Goal: Transaction & Acquisition: Purchase product/service

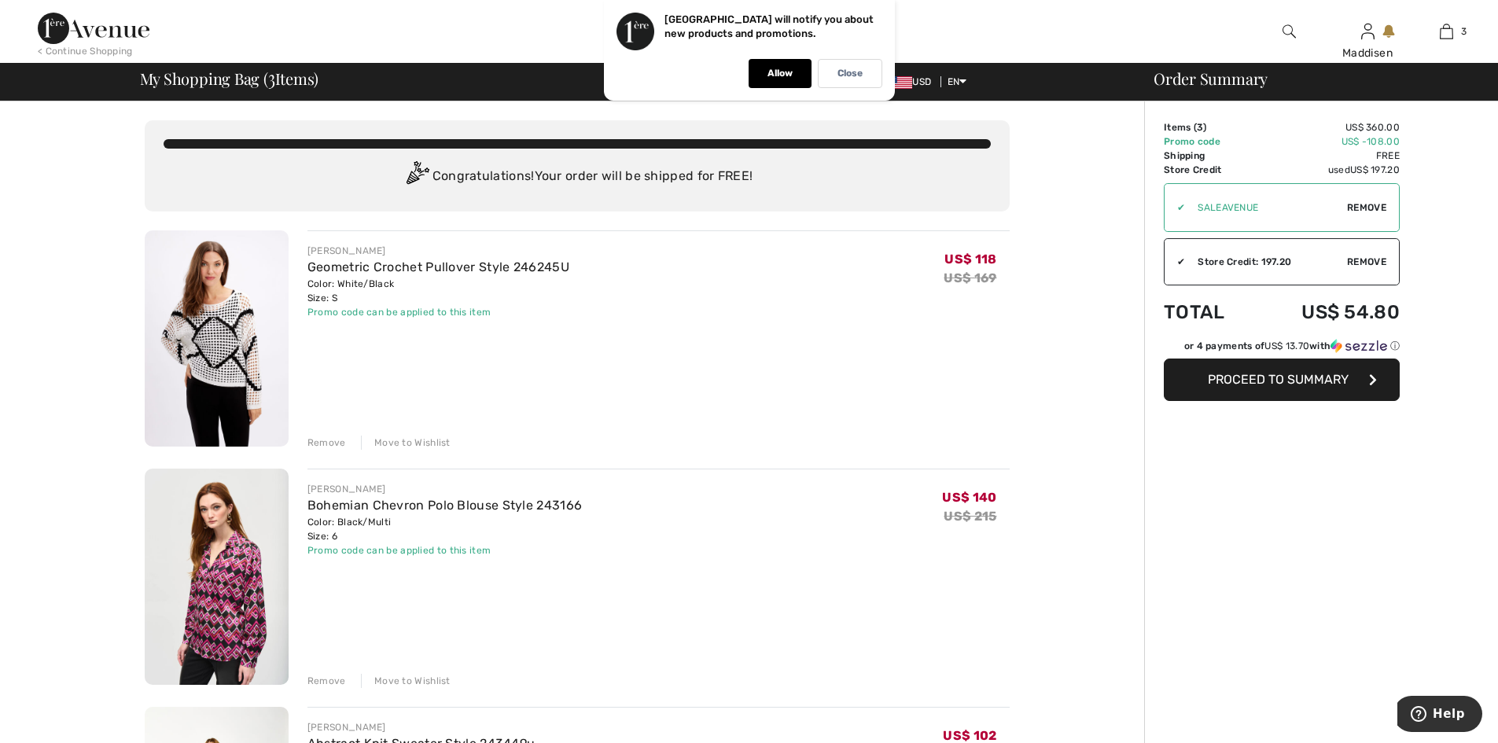
click at [200, 338] on img at bounding box center [217, 338] width 144 height 216
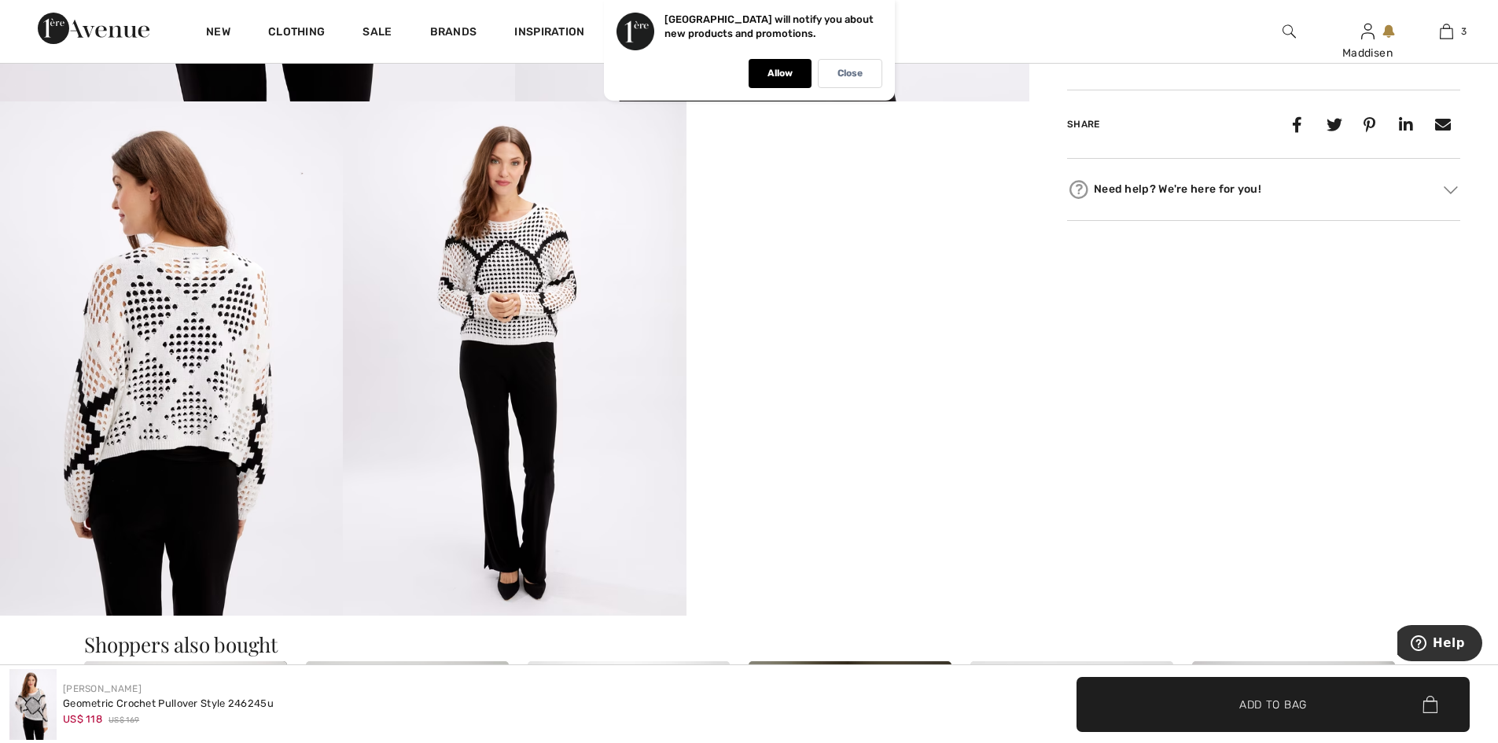
scroll to position [865, 0]
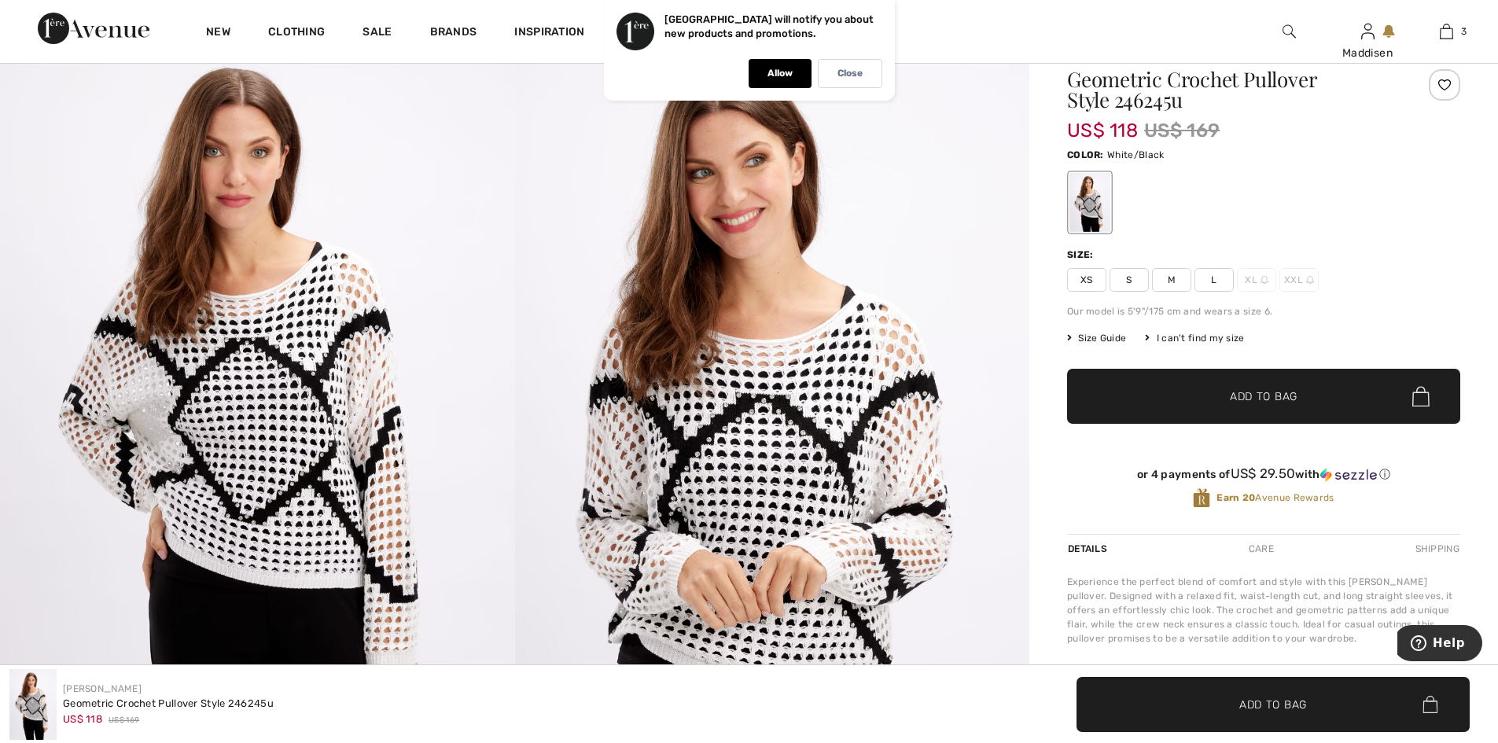
click at [688, 446] on img at bounding box center [772, 416] width 515 height 772
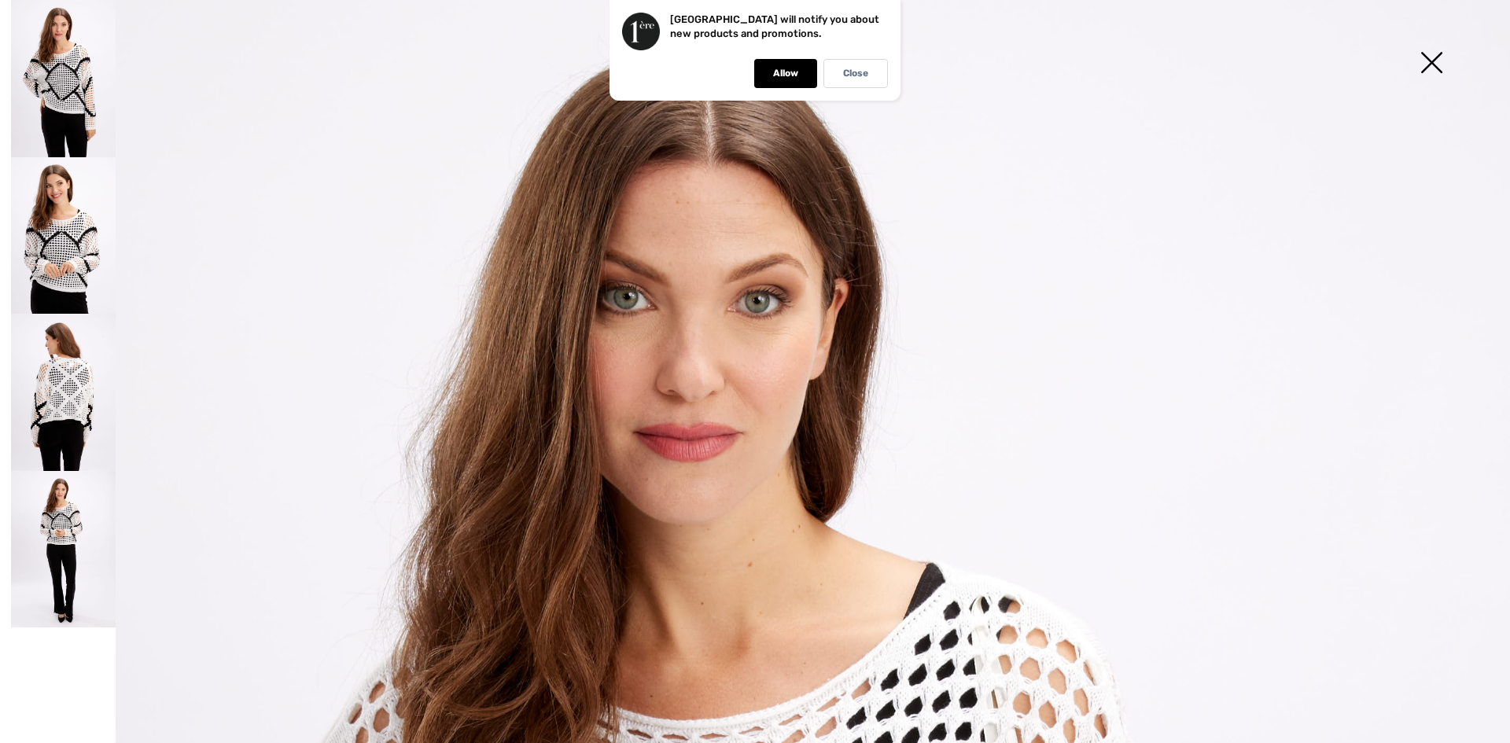
scroll to position [0, 0]
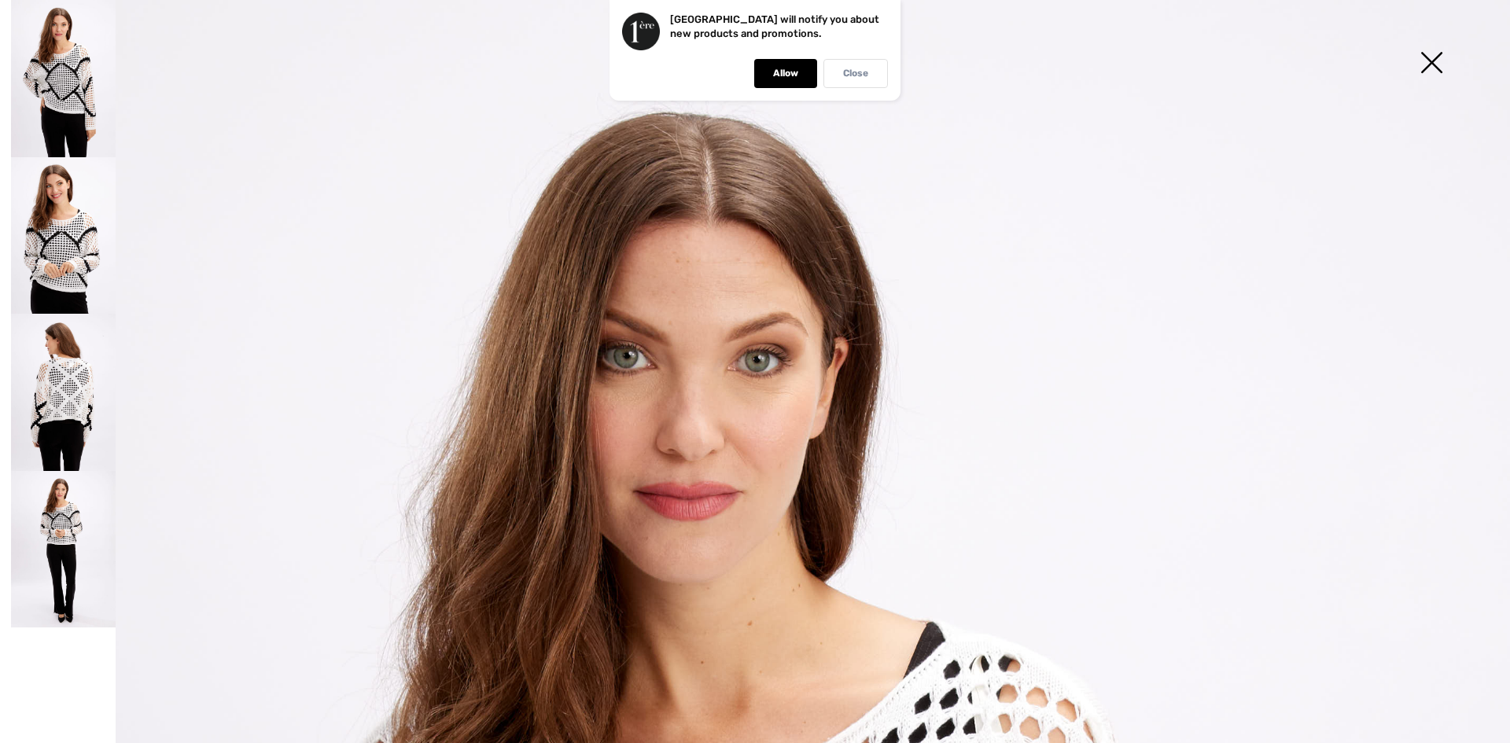
click at [867, 78] on p "Close" at bounding box center [855, 74] width 25 height 12
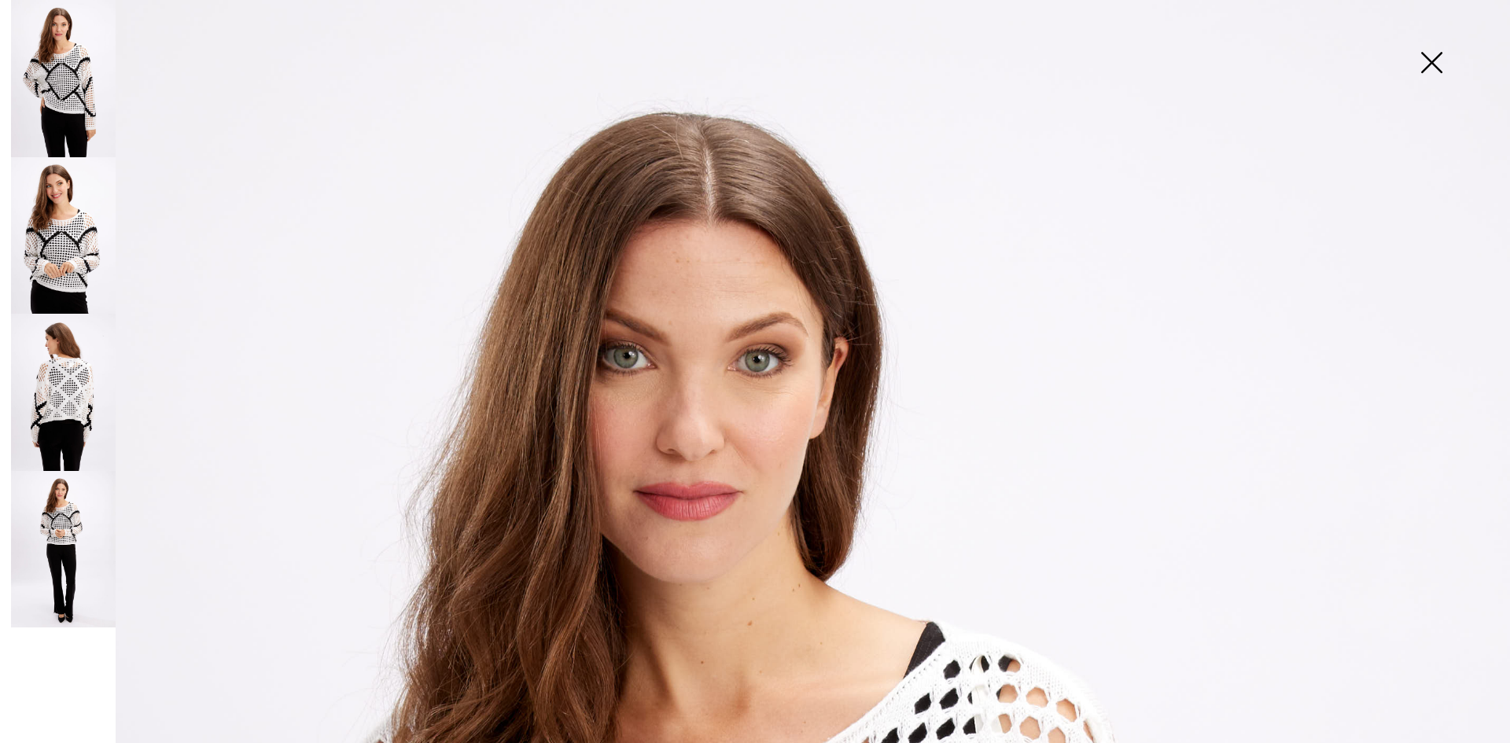
click at [1432, 64] on img at bounding box center [1431, 64] width 79 height 81
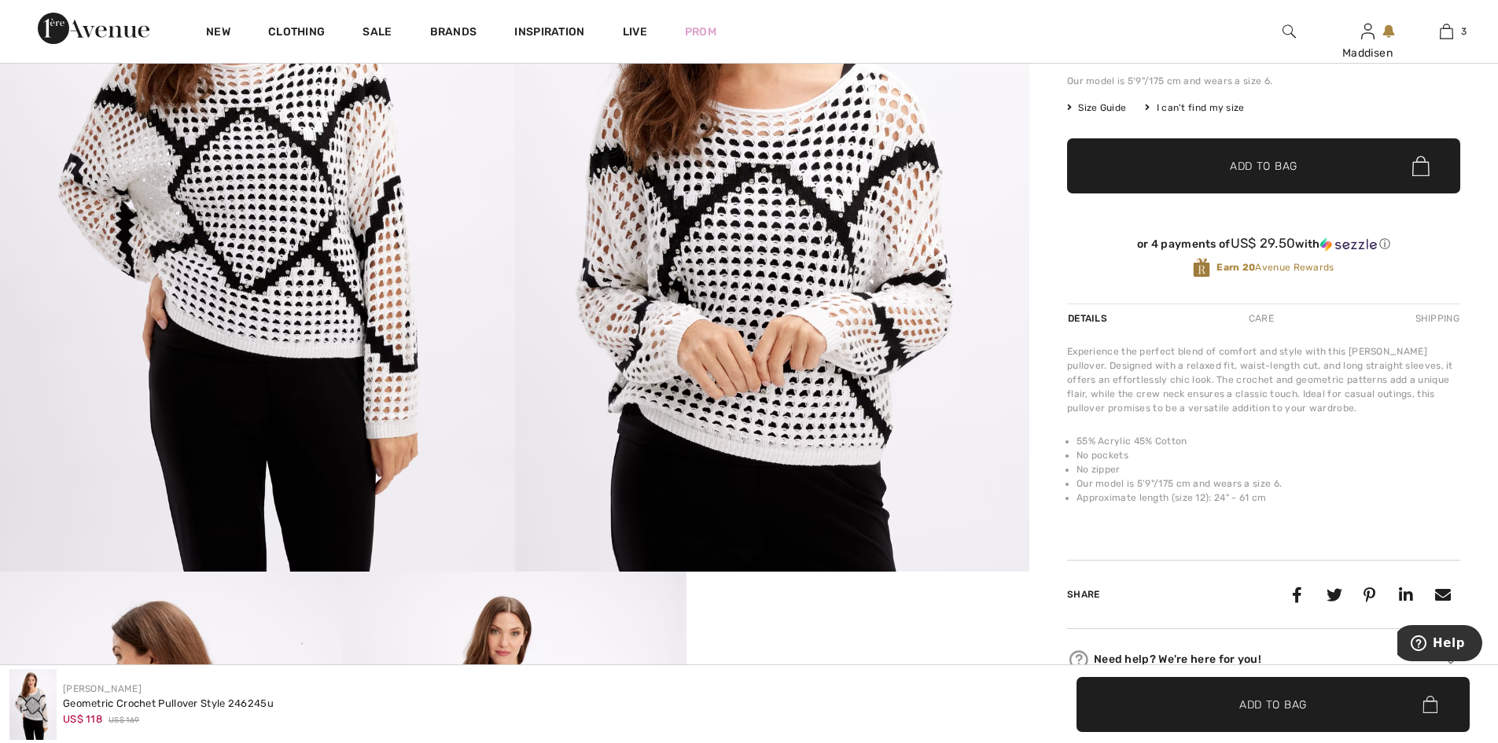
scroll to position [393, 0]
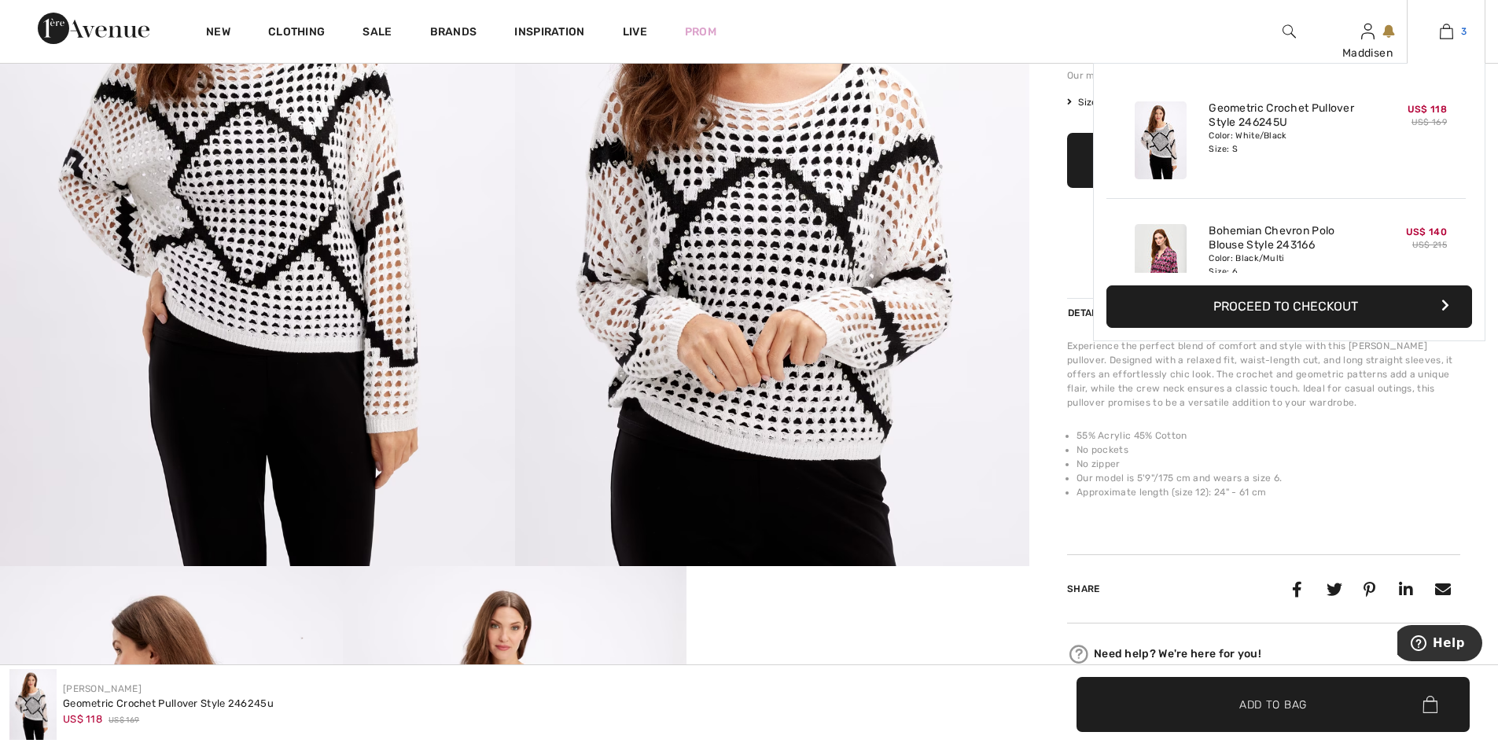
click at [1446, 31] on img at bounding box center [1446, 31] width 13 height 19
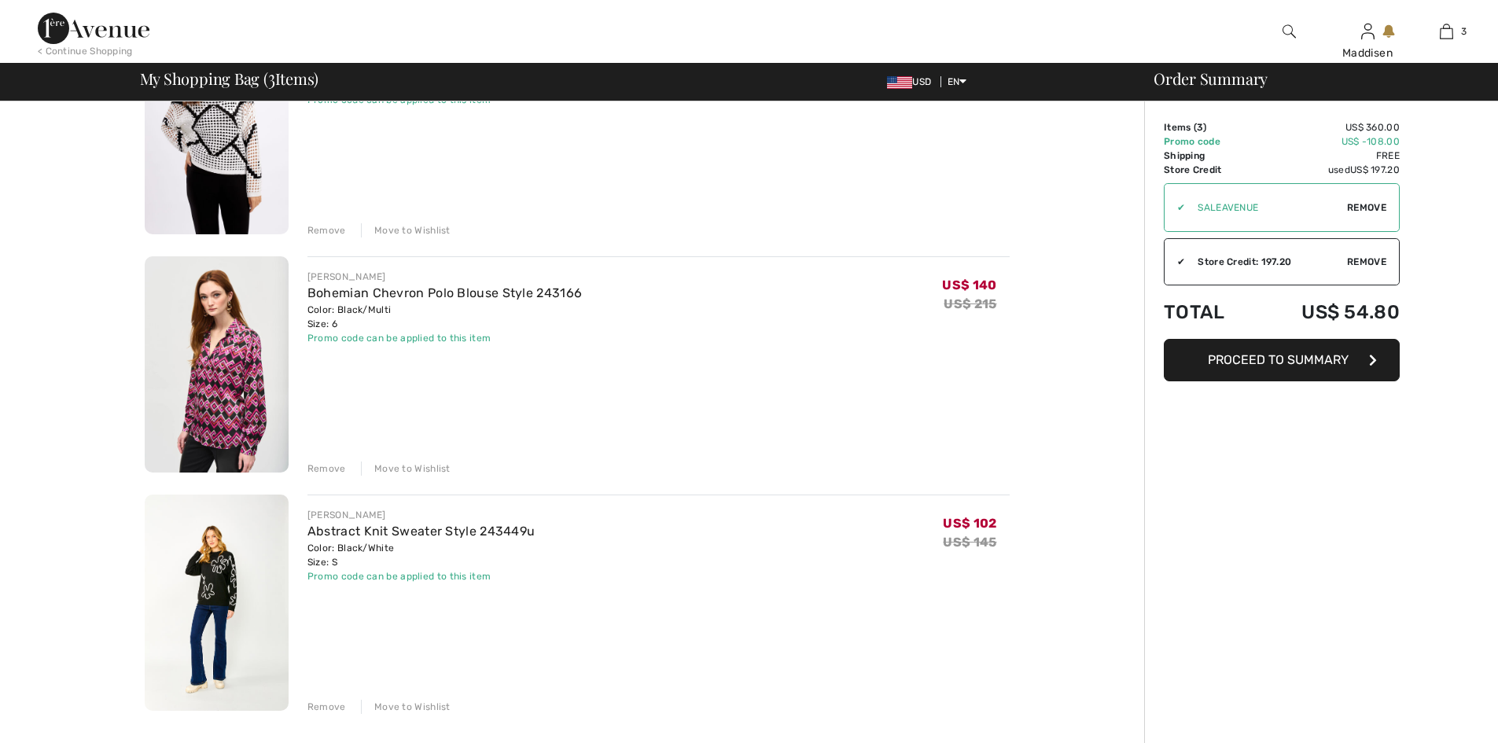
scroll to position [236, 0]
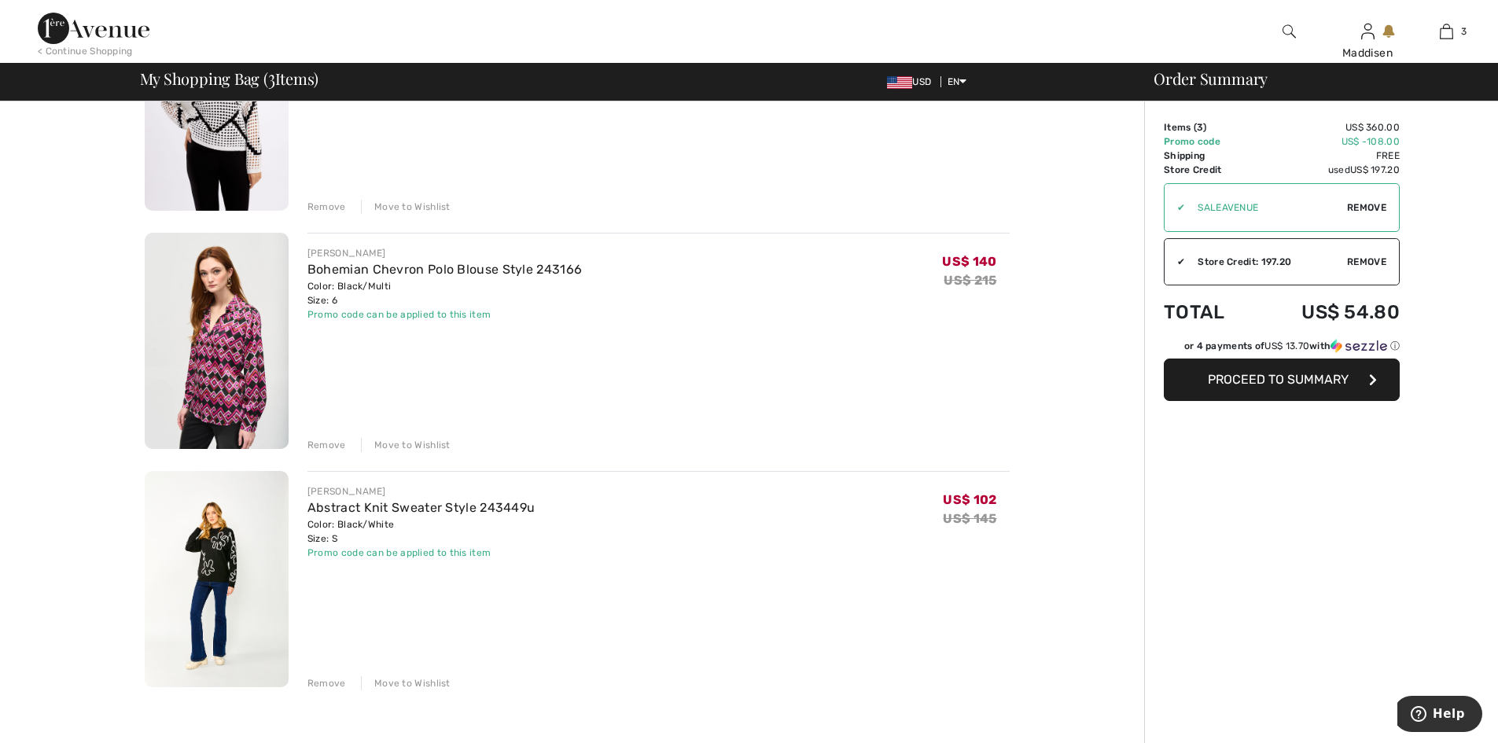
click at [226, 333] on img at bounding box center [217, 341] width 144 height 216
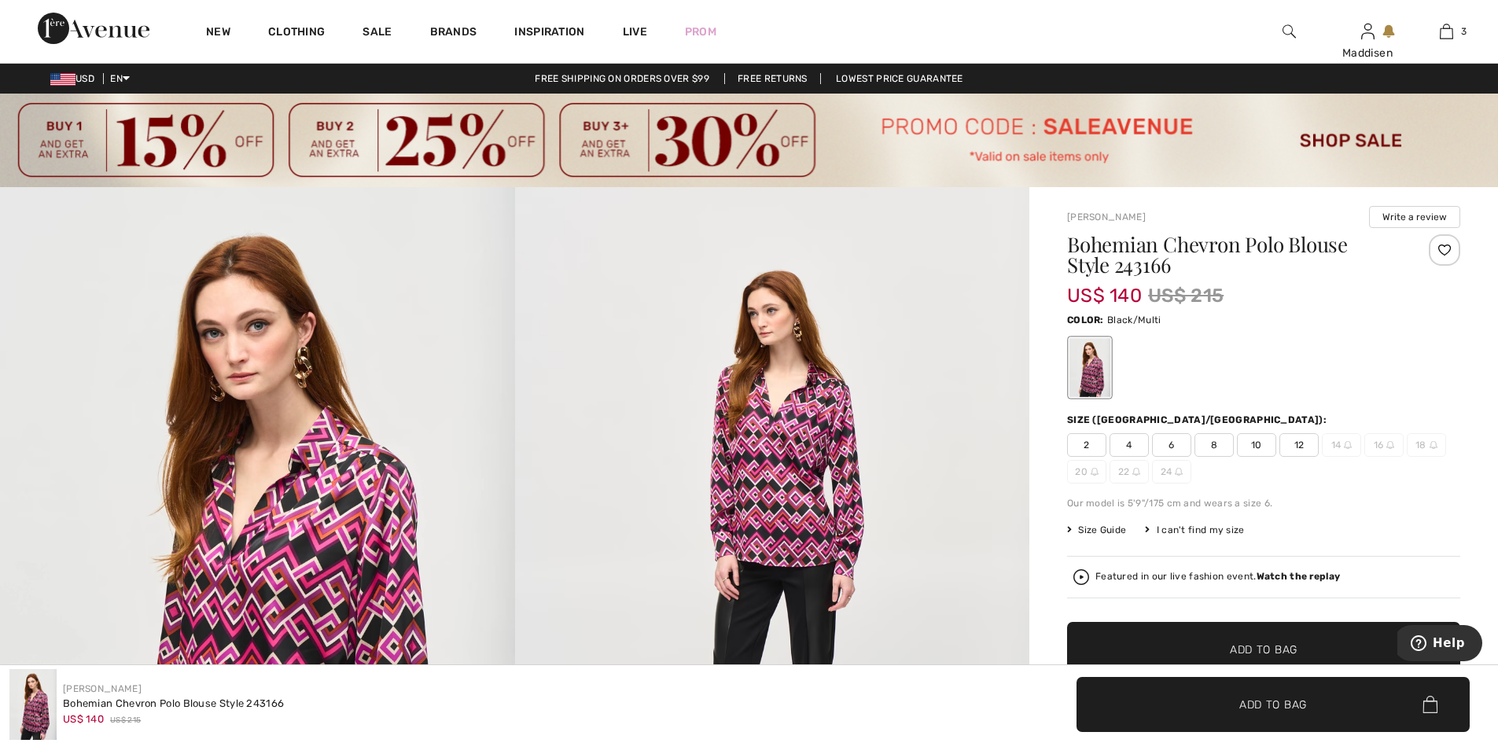
click at [1333, 138] on img at bounding box center [749, 141] width 1498 height 94
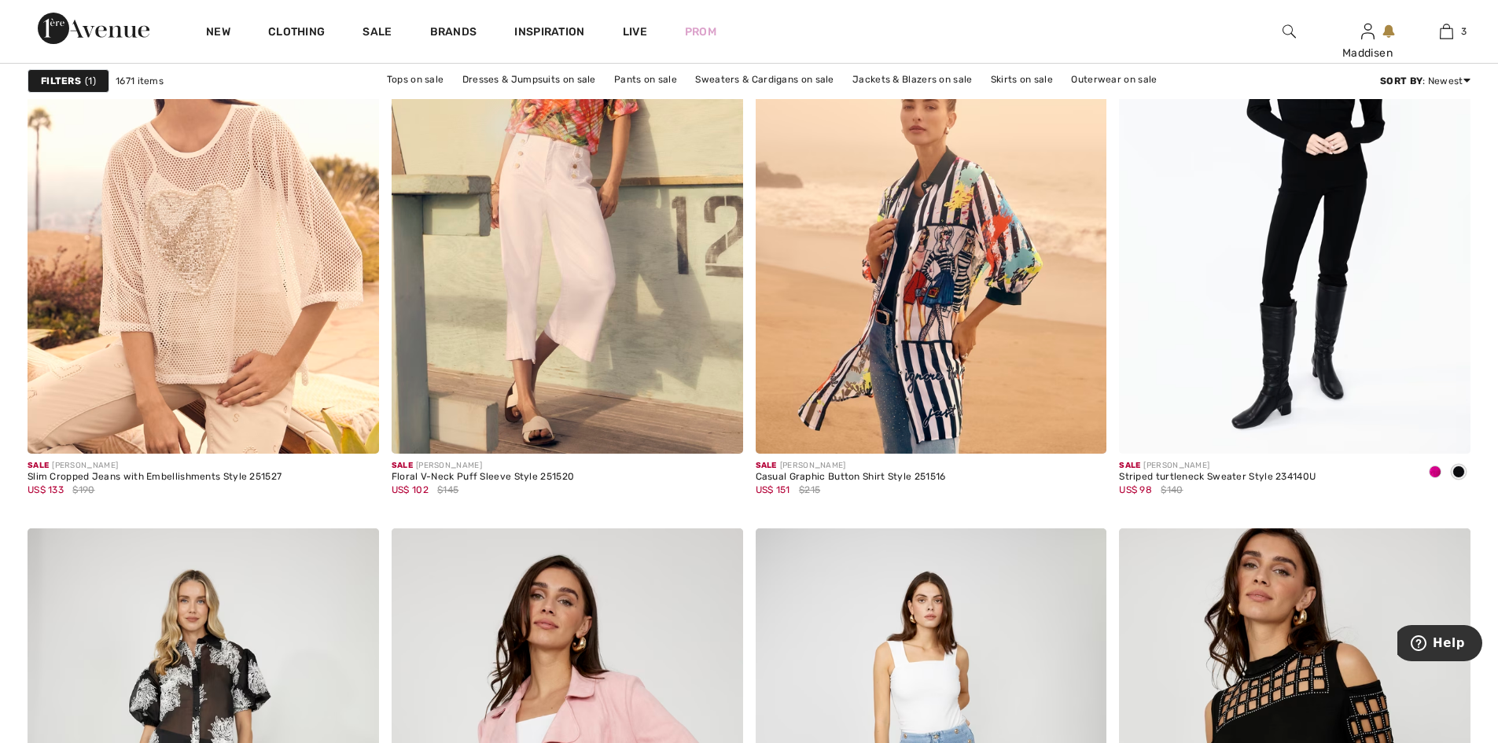
scroll to position [1651, 0]
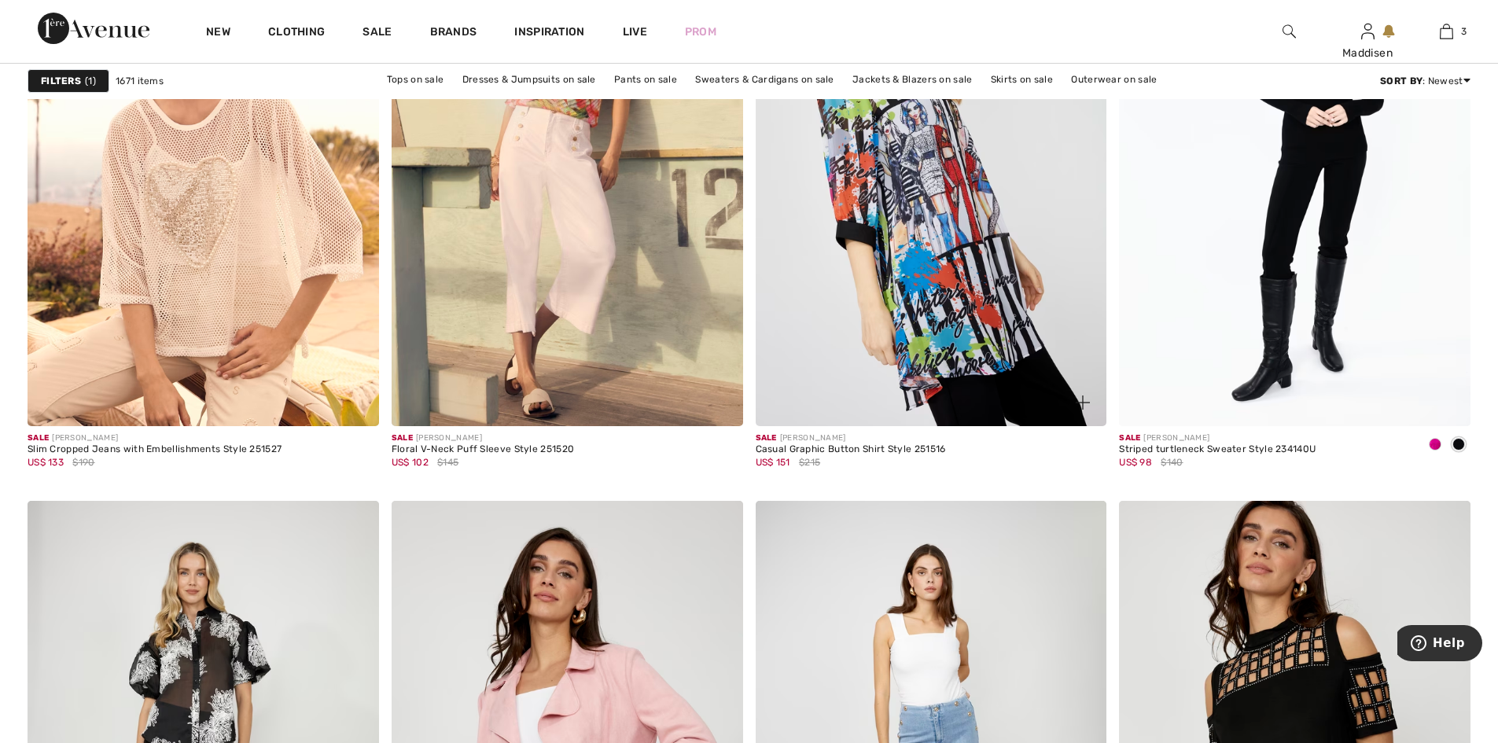
click at [919, 306] on img at bounding box center [931, 162] width 351 height 527
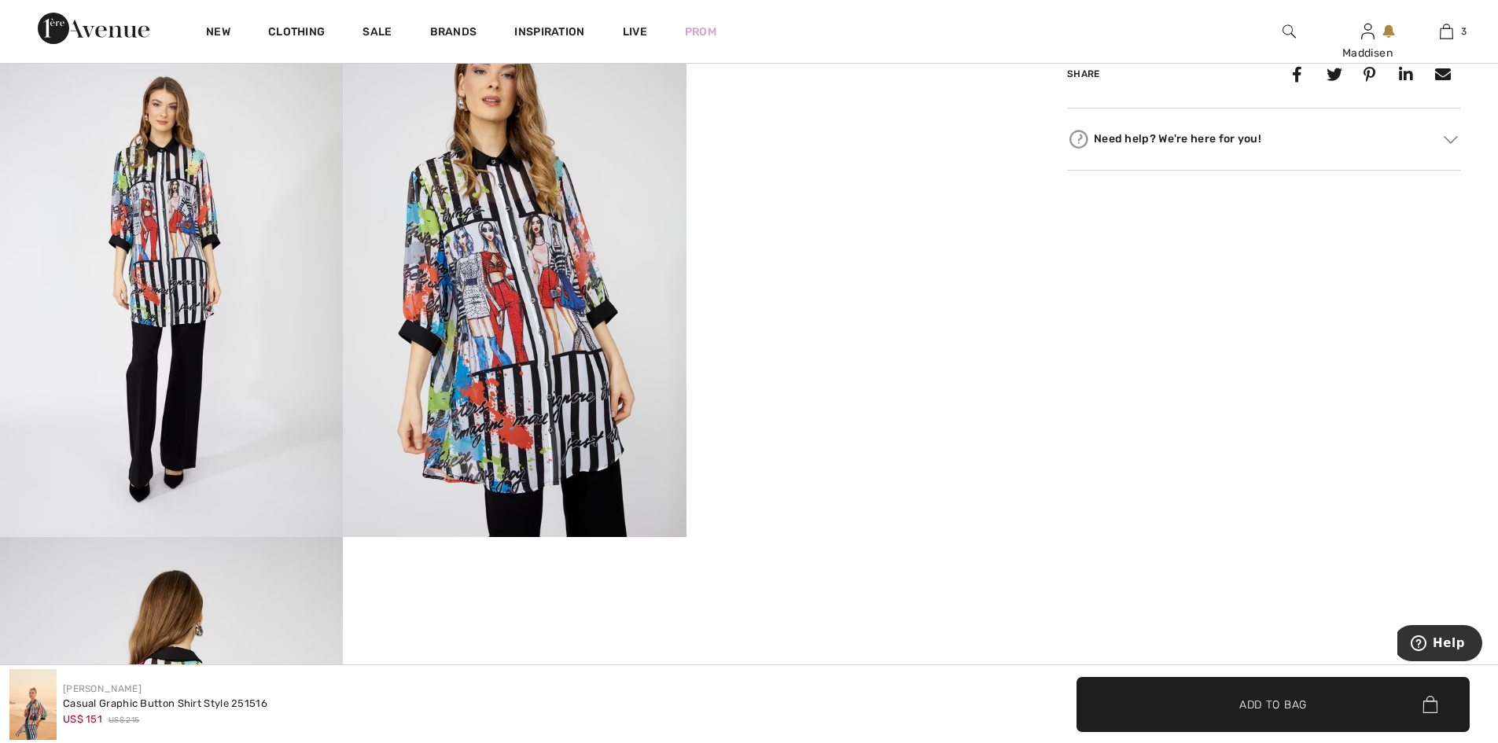
scroll to position [943, 0]
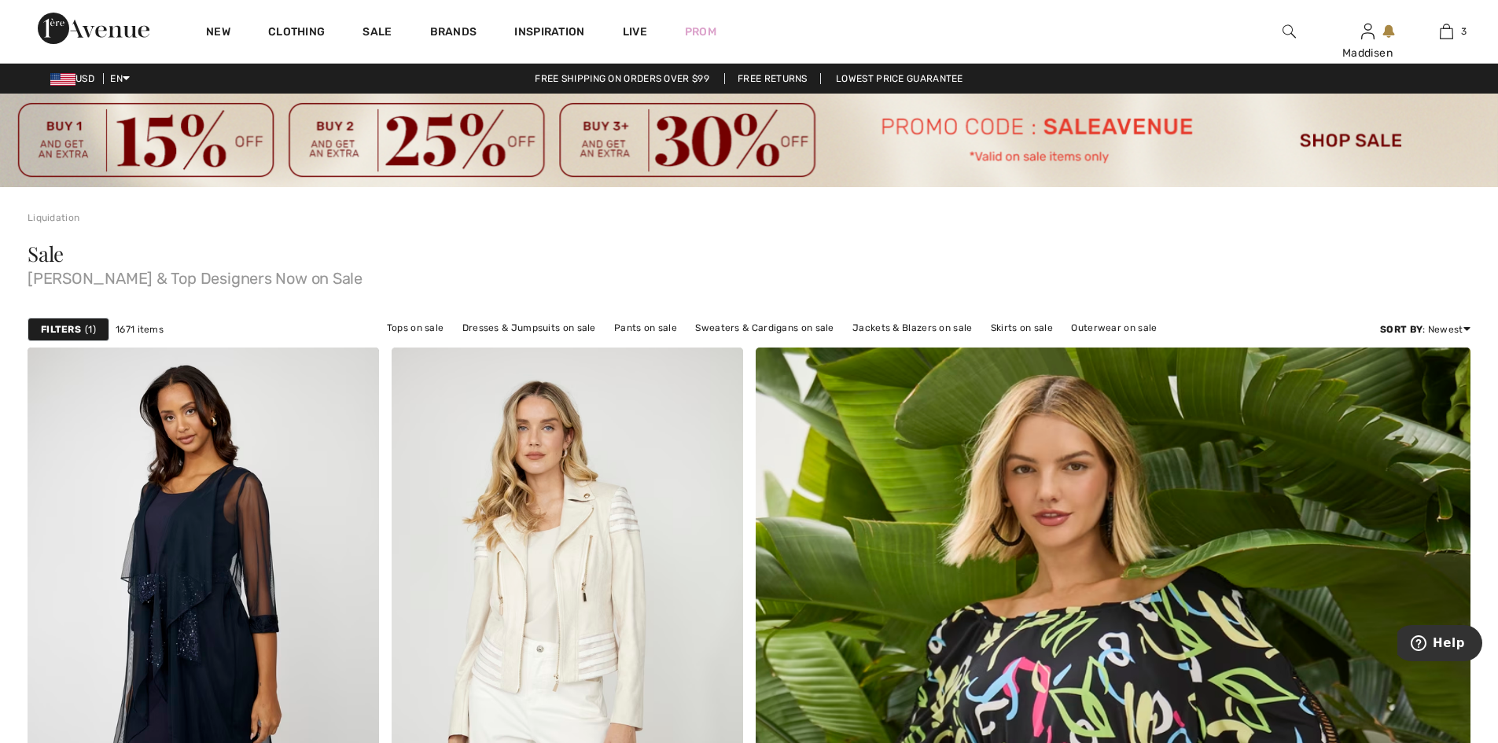
click at [65, 322] on strong "Filters" at bounding box center [61, 329] width 40 height 14
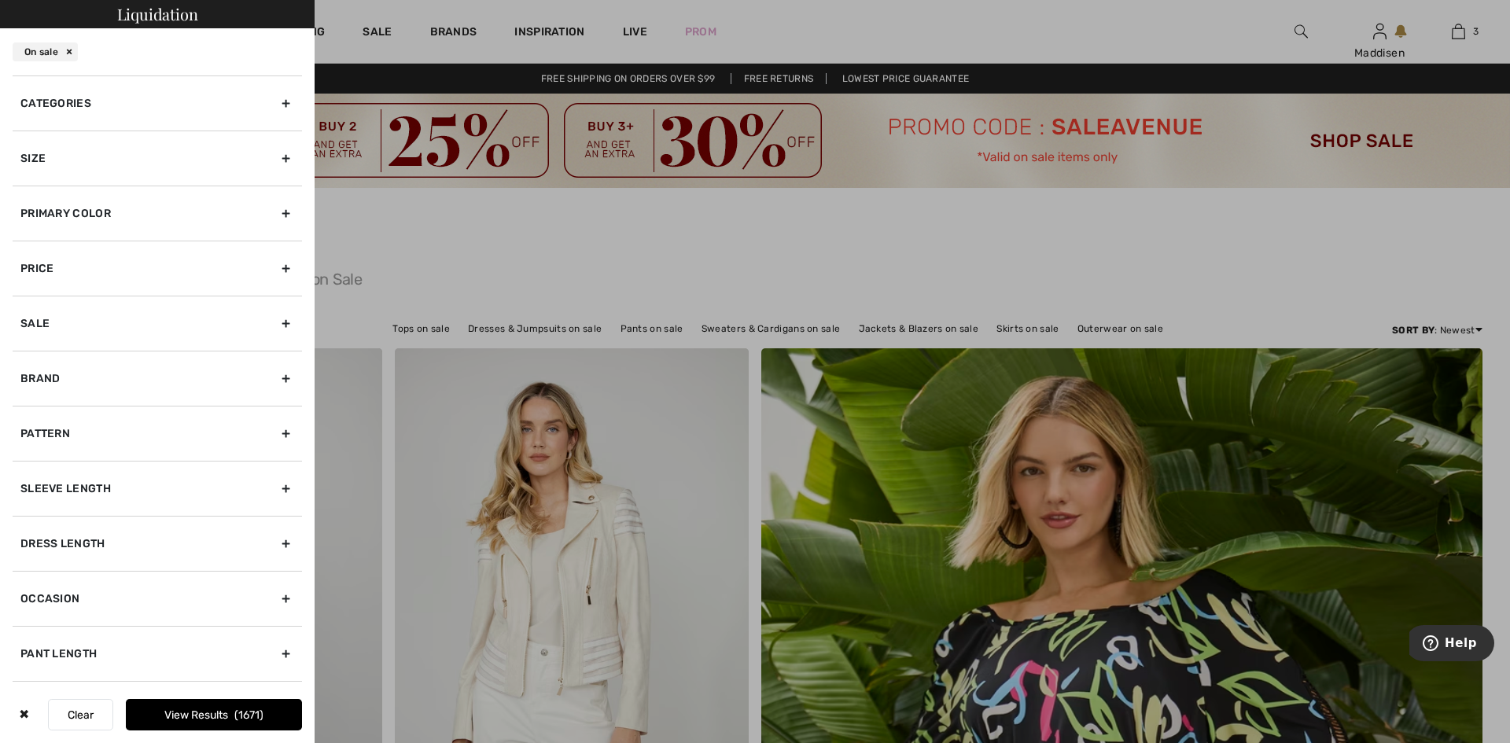
click at [275, 158] on div "Size" at bounding box center [157, 158] width 289 height 55
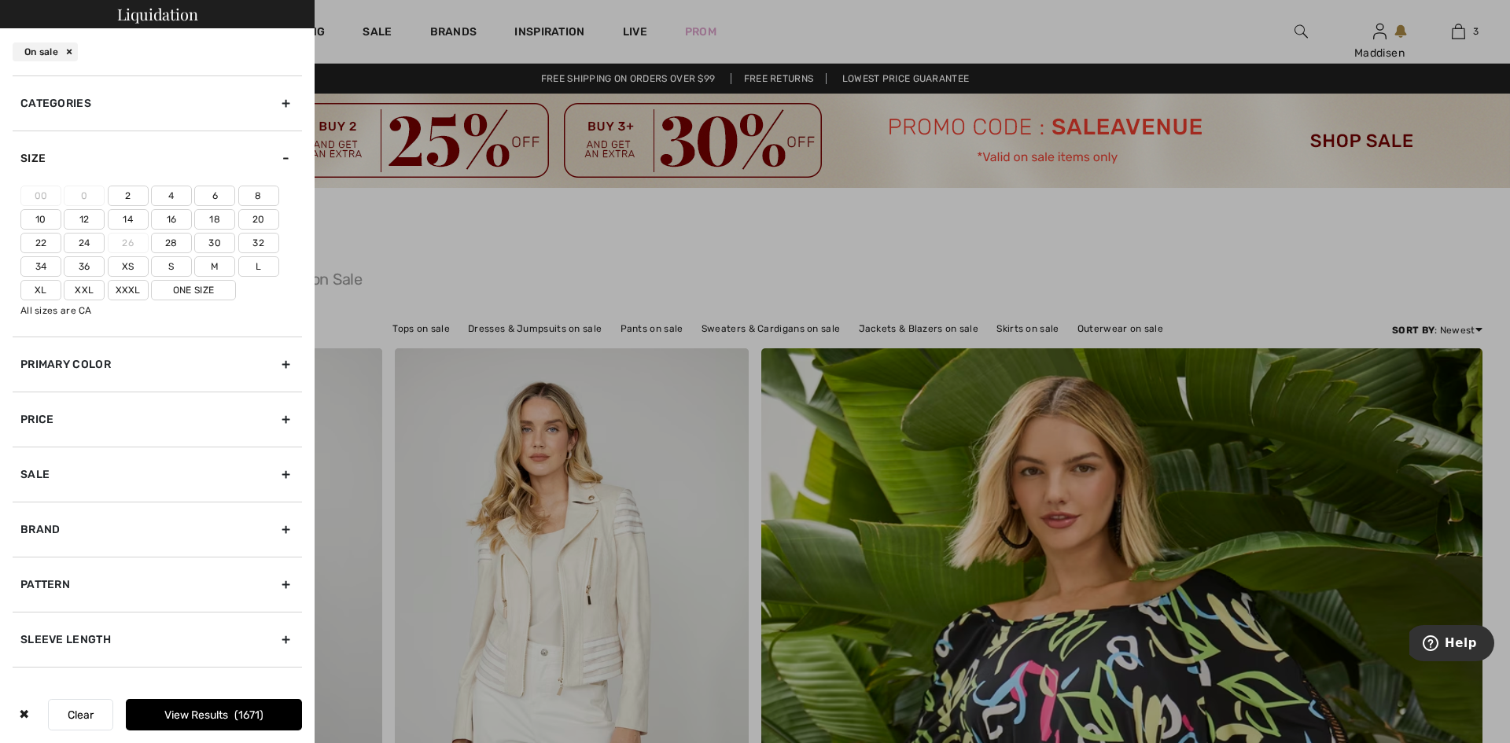
click at [213, 195] on label "6" at bounding box center [214, 196] width 41 height 20
click at [0, 0] on input"] "6" at bounding box center [0, 0] width 0 height 0
click at [209, 261] on label "M" at bounding box center [214, 266] width 41 height 20
click at [0, 0] on input"] "M" at bounding box center [0, 0] width 0 height 0
click at [175, 271] on label "S" at bounding box center [171, 266] width 41 height 20
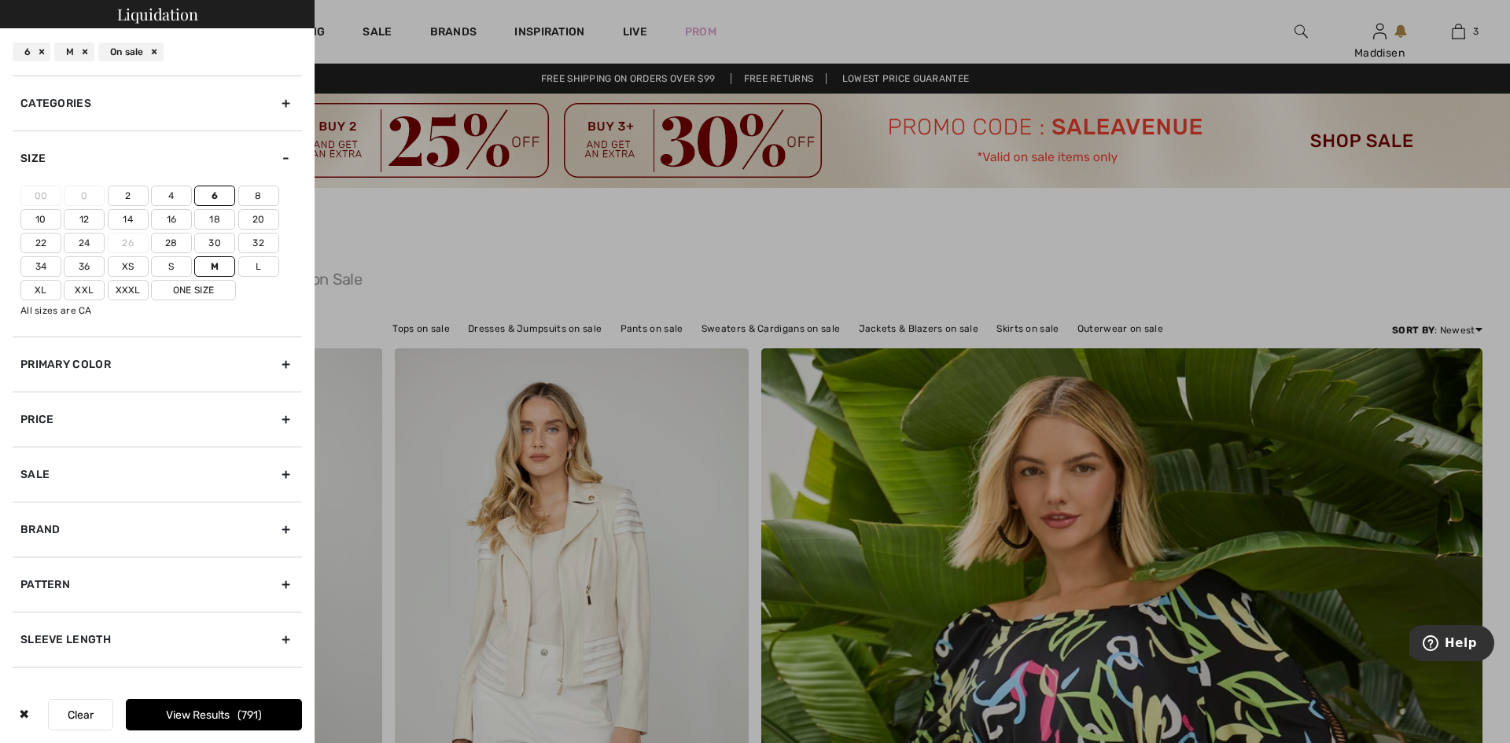
click at [0, 0] on input"] "S" at bounding box center [0, 0] width 0 height 0
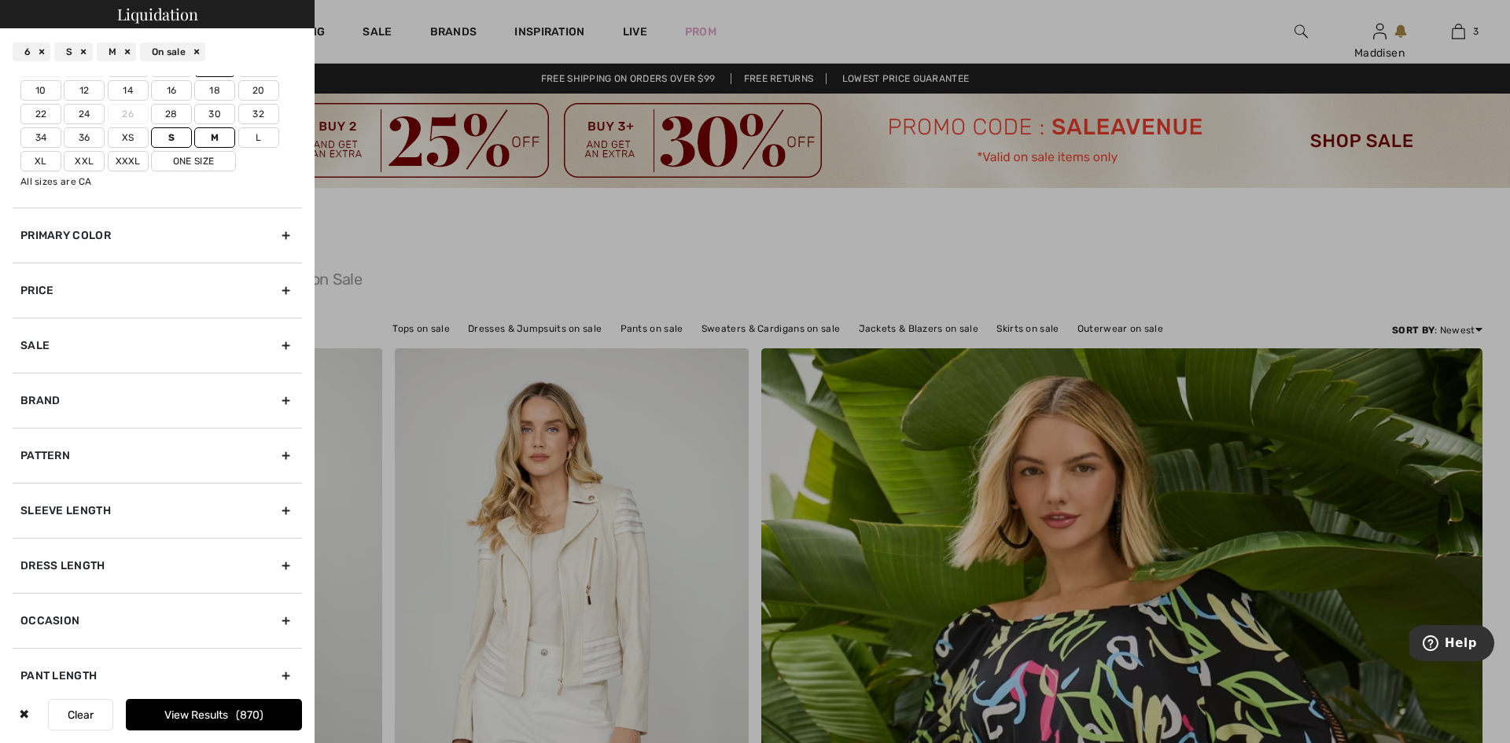
scroll to position [157, 0]
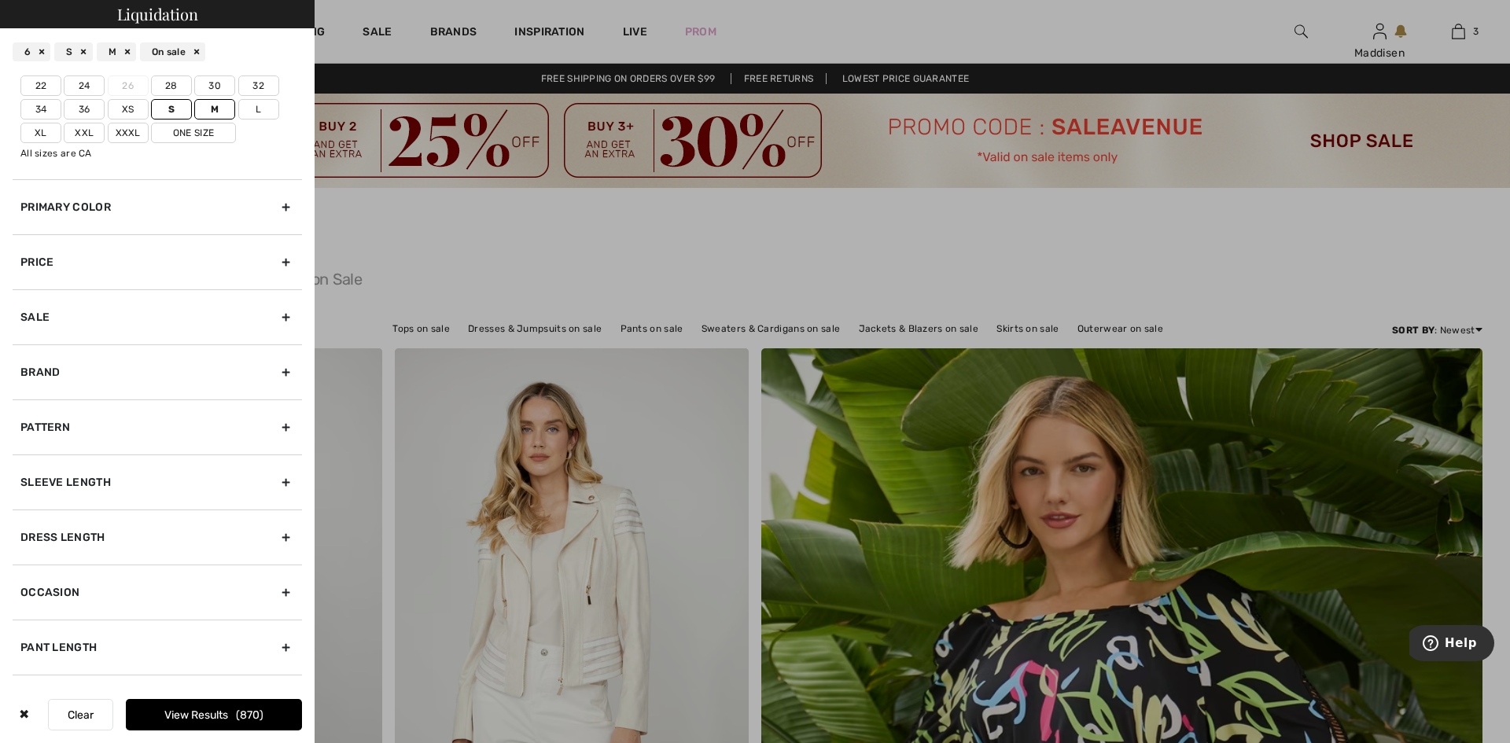
click at [270, 320] on div "Sale" at bounding box center [157, 316] width 289 height 55
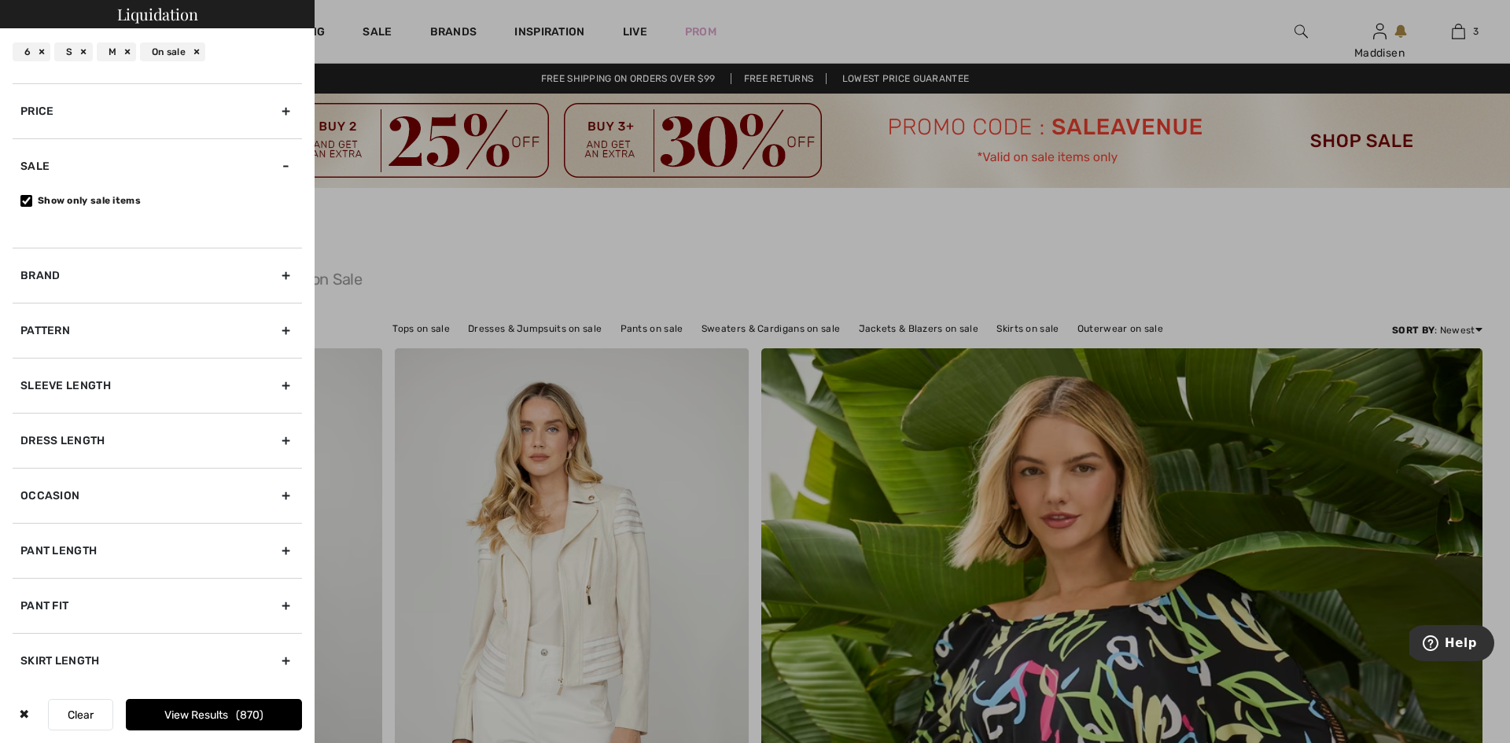
scroll to position [159, 0]
click at [279, 388] on div "Sleeve length" at bounding box center [157, 383] width 289 height 55
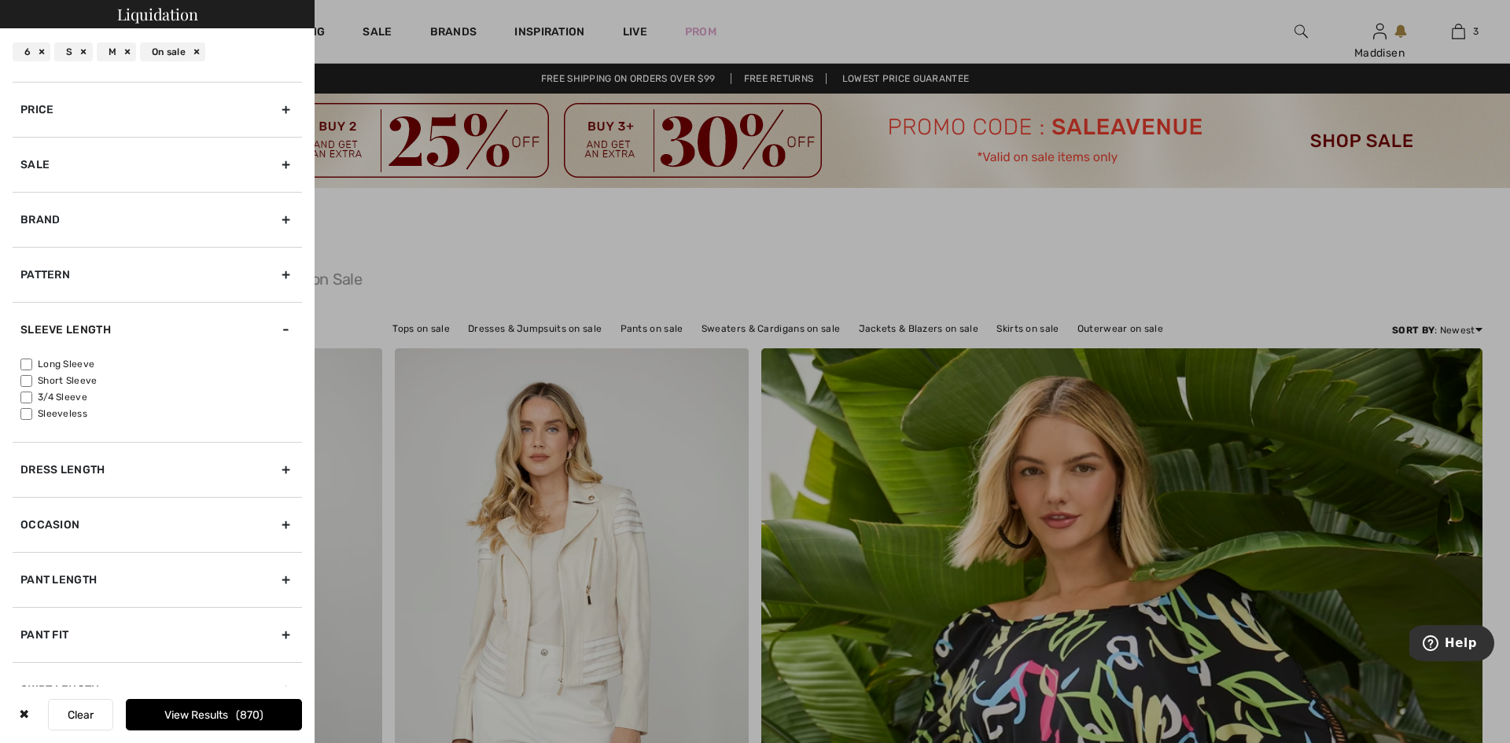
click at [26, 366] on input"] "Long Sleeve" at bounding box center [26, 365] width 12 height 12
checkbox input"] "true"
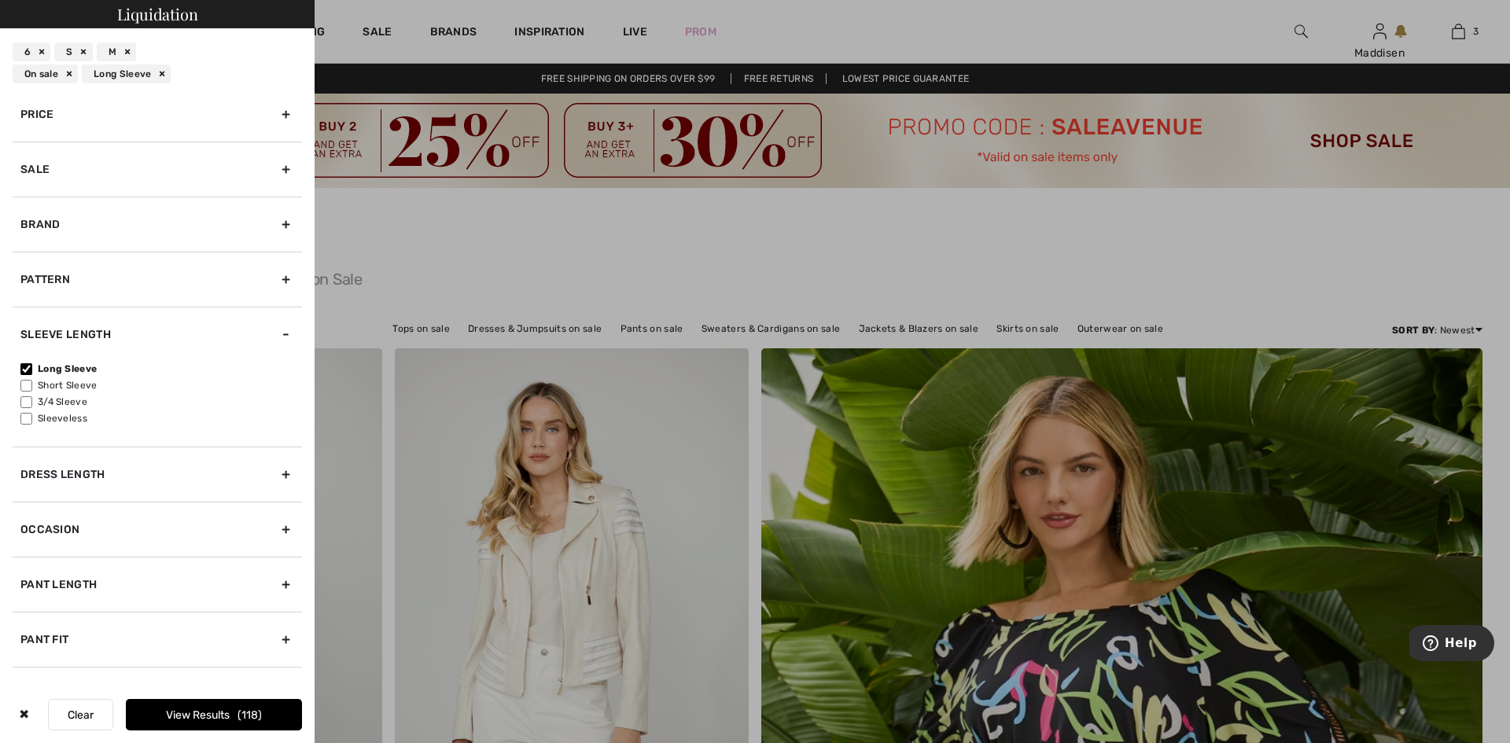
scroll to position [189, 0]
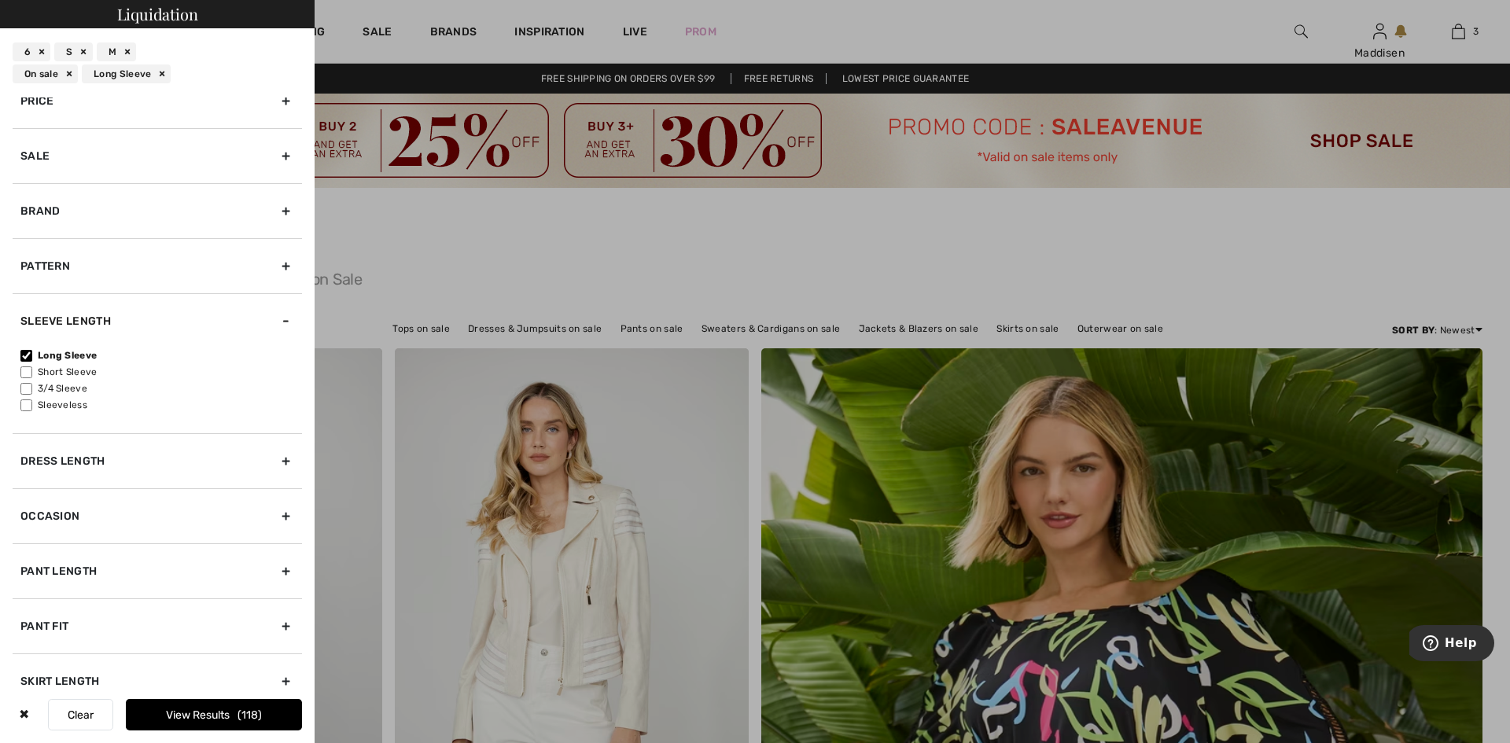
click at [167, 715] on button "View Results 118" at bounding box center [214, 714] width 176 height 31
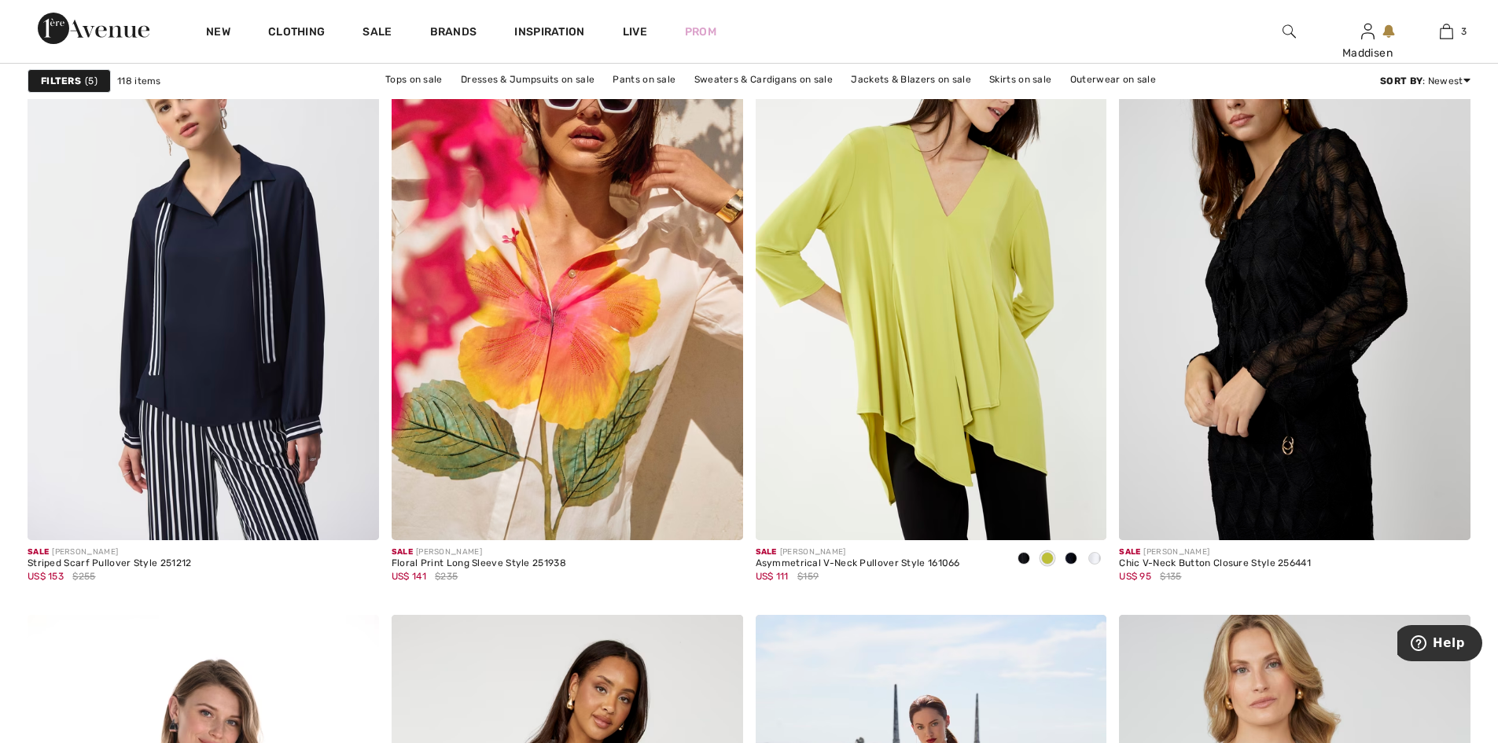
scroll to position [2934, 0]
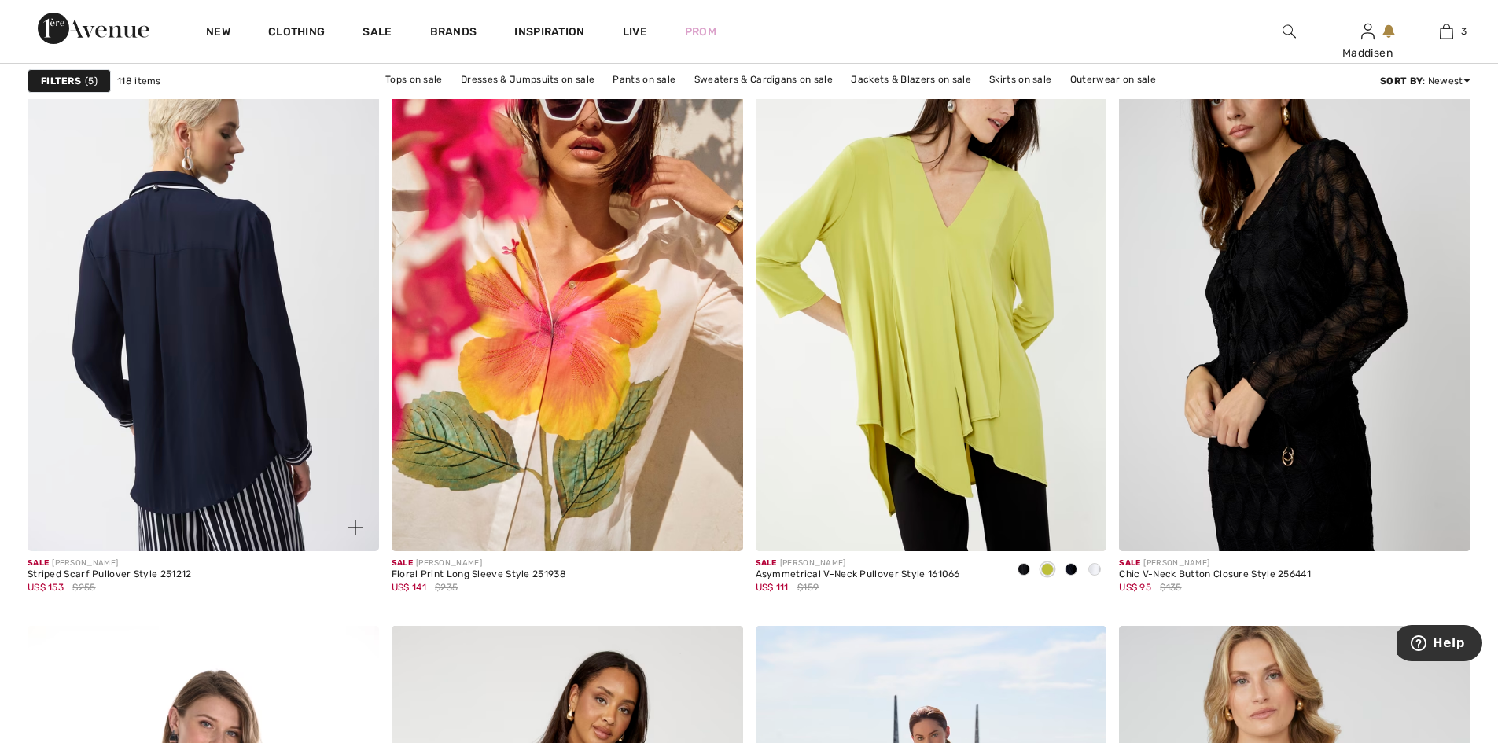
click at [198, 258] on img at bounding box center [203, 287] width 351 height 527
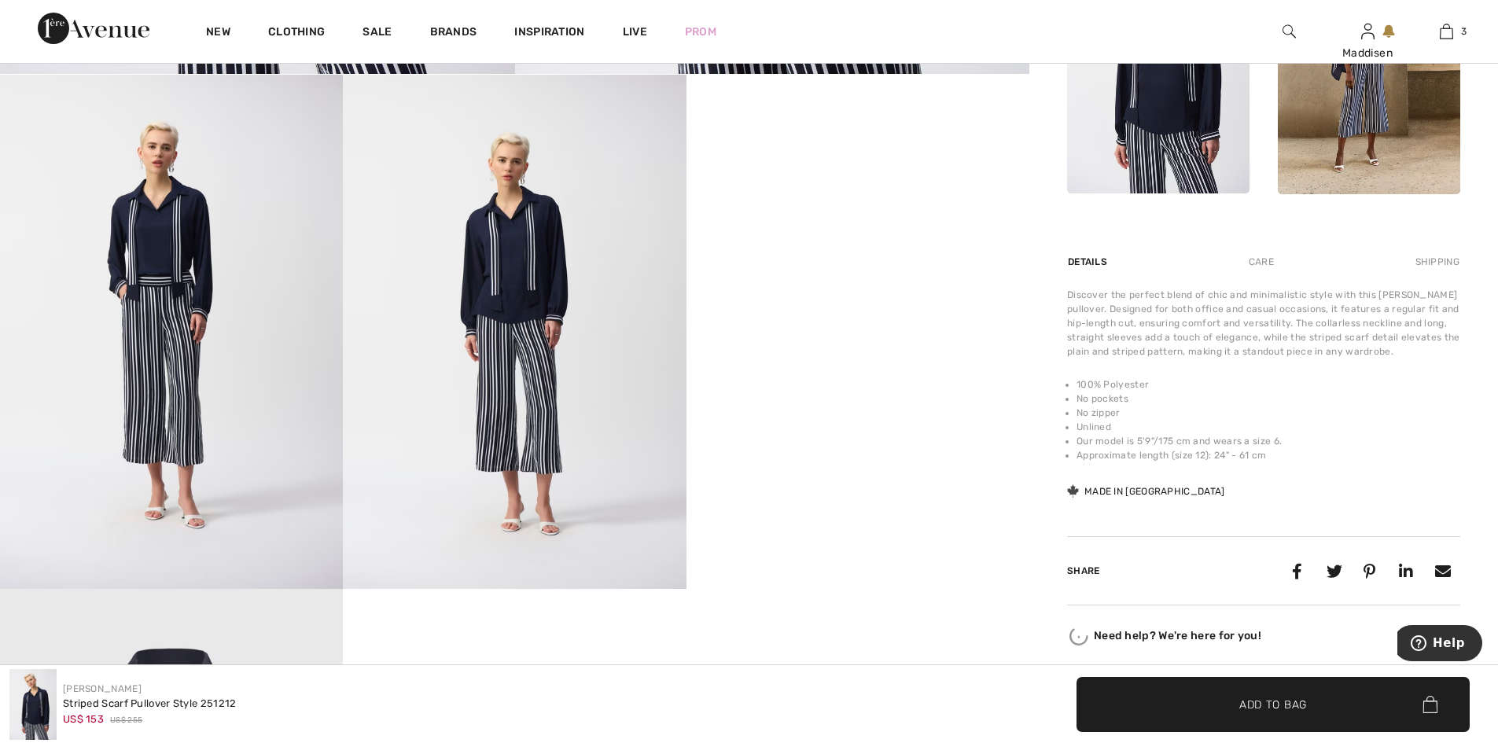
scroll to position [943, 0]
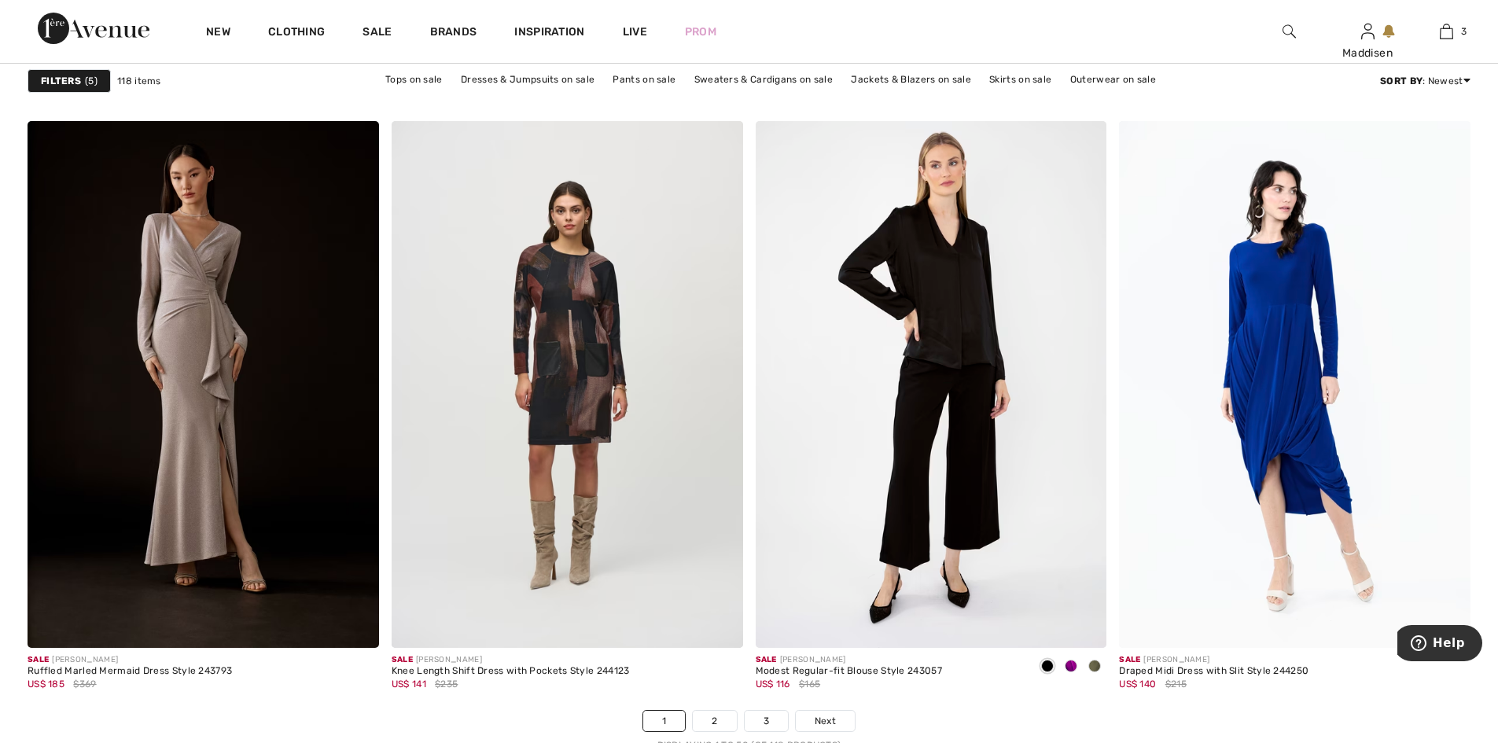
scroll to position [8838, 0]
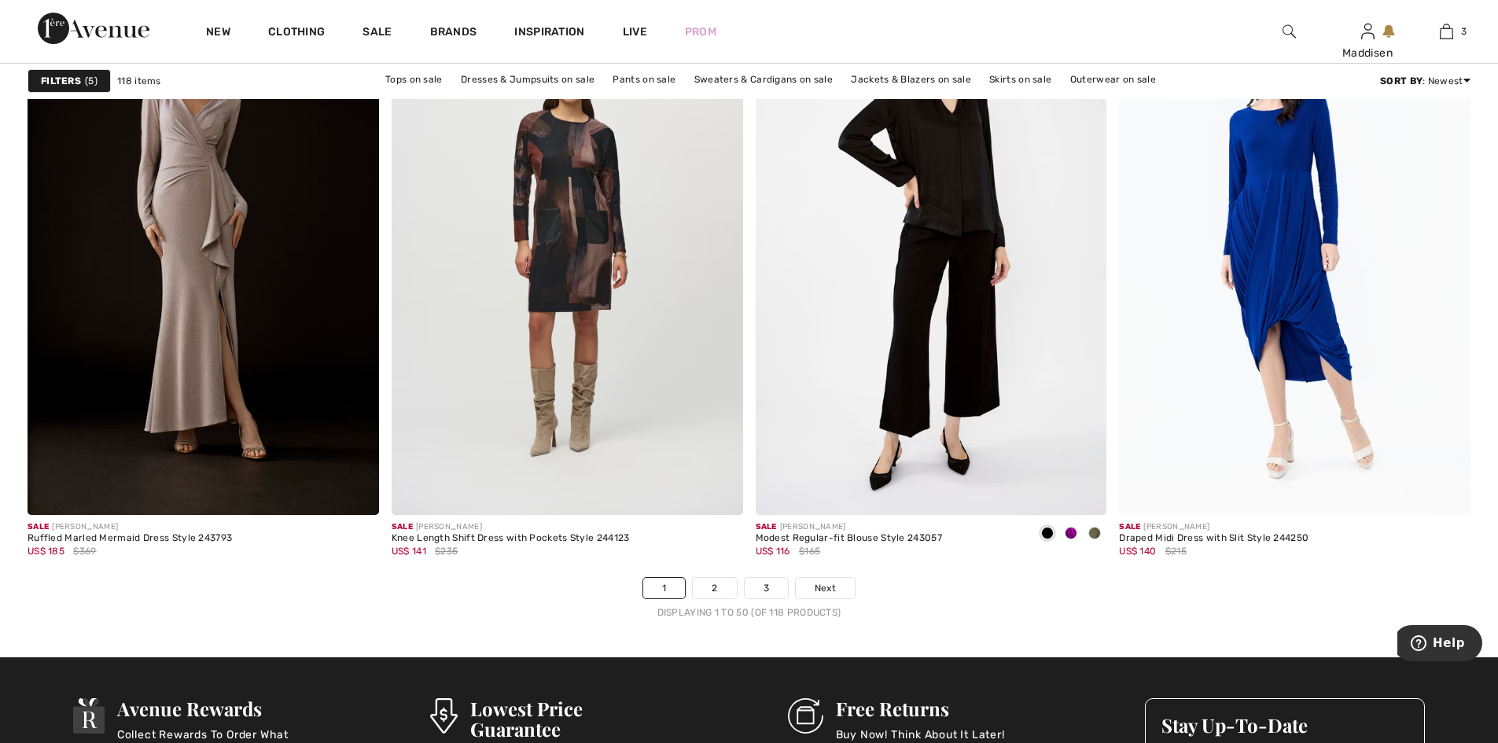
drag, startPoint x: 1505, startPoint y: 234, endPoint x: 33, endPoint y: 30, distance: 1485.8
click at [719, 587] on link "2" at bounding box center [714, 588] width 43 height 20
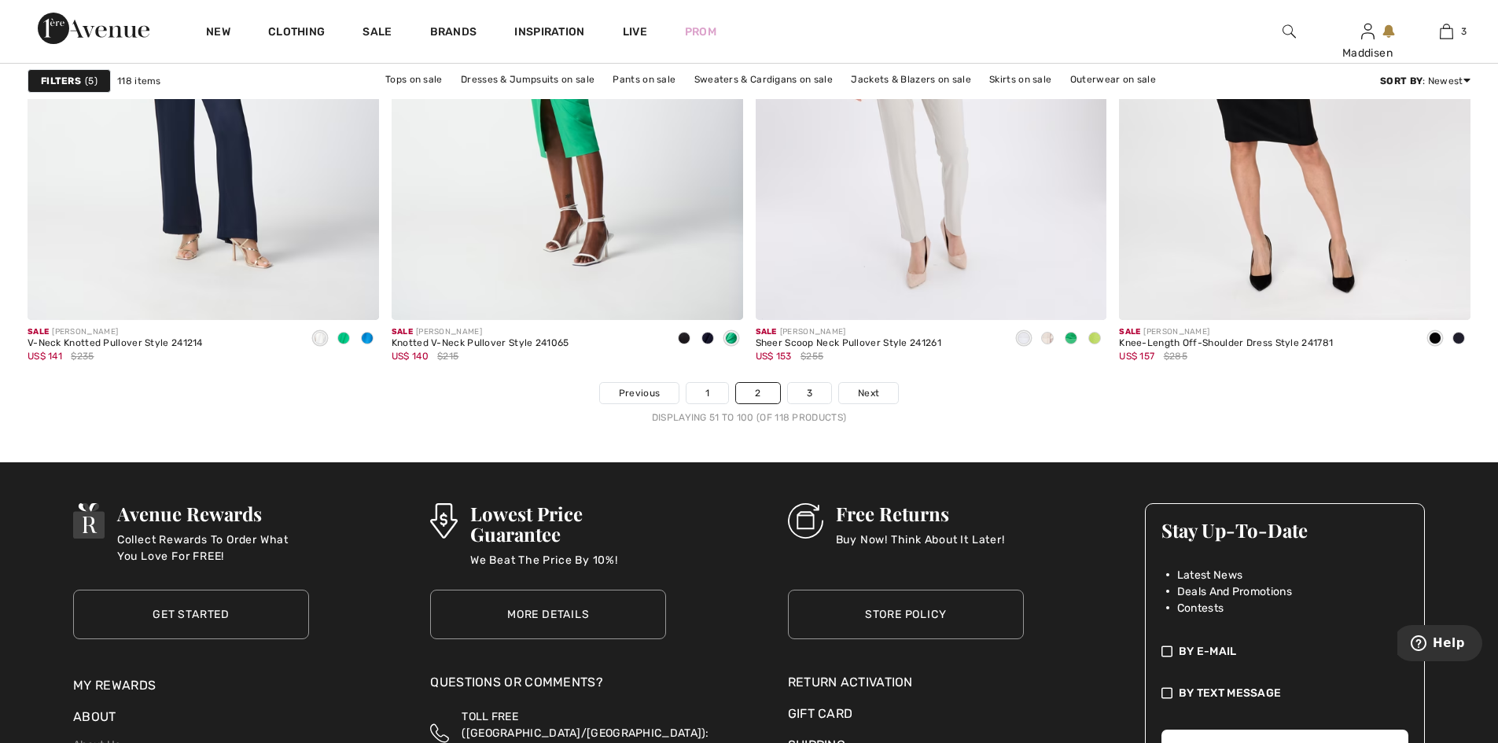
scroll to position [9041, 0]
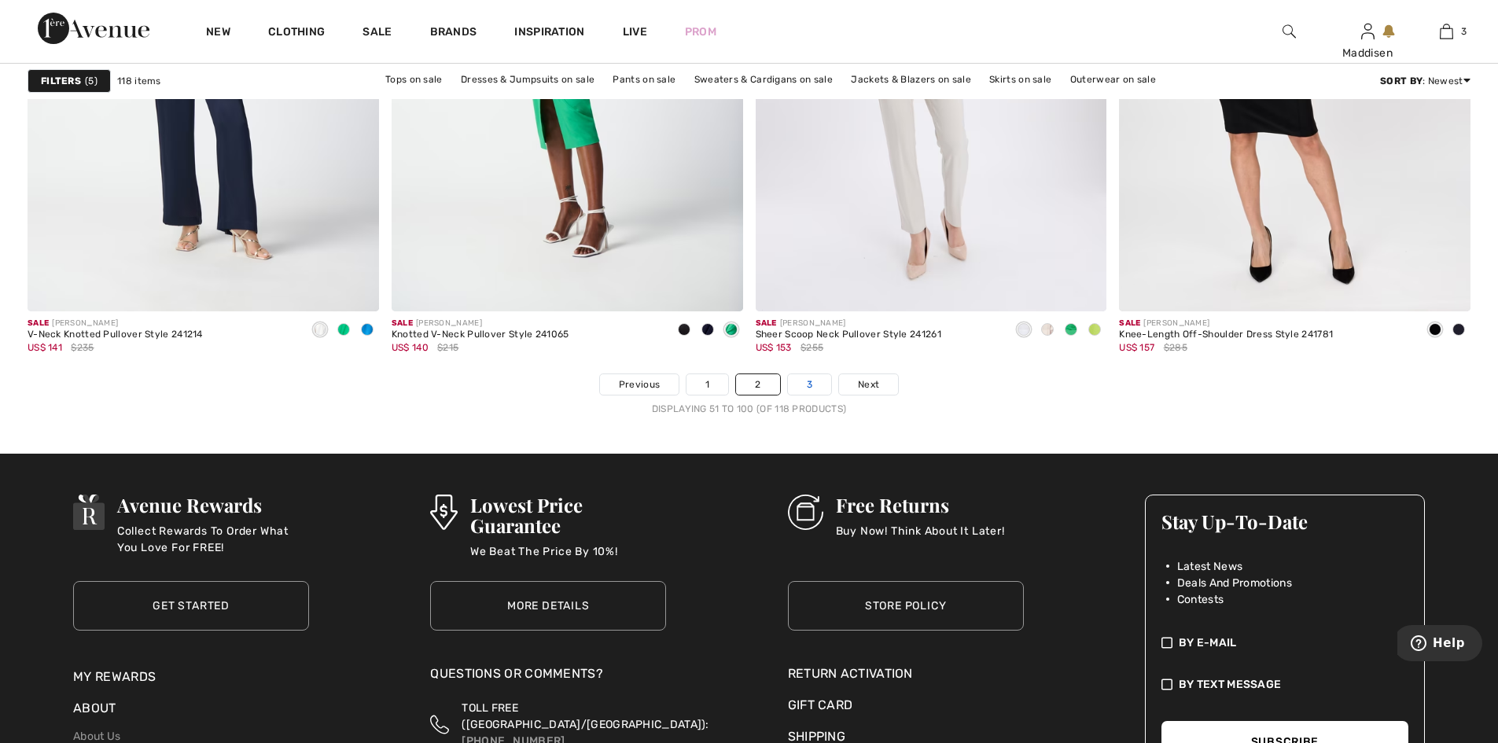
click at [804, 382] on link "3" at bounding box center [809, 384] width 43 height 20
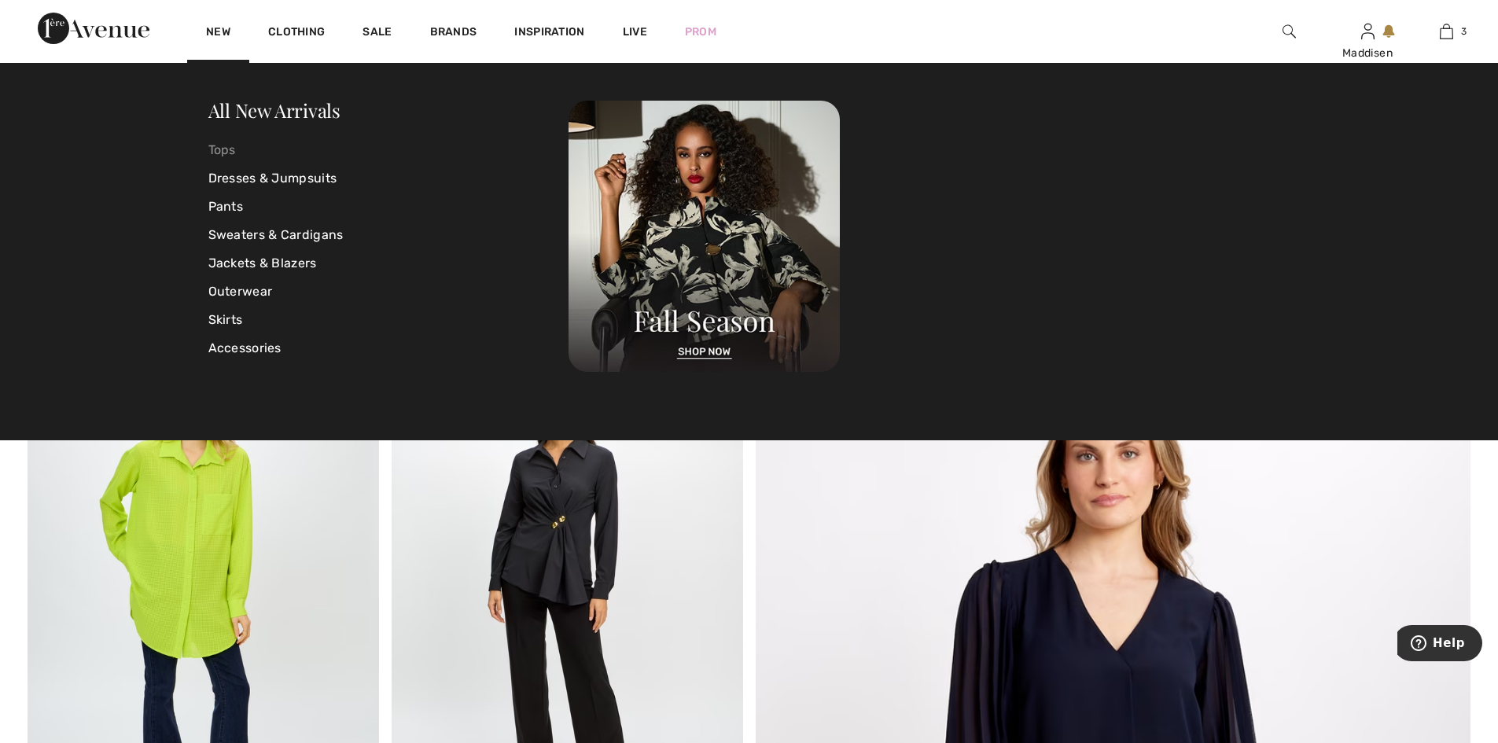
click at [212, 147] on link "Tops" at bounding box center [388, 150] width 361 height 28
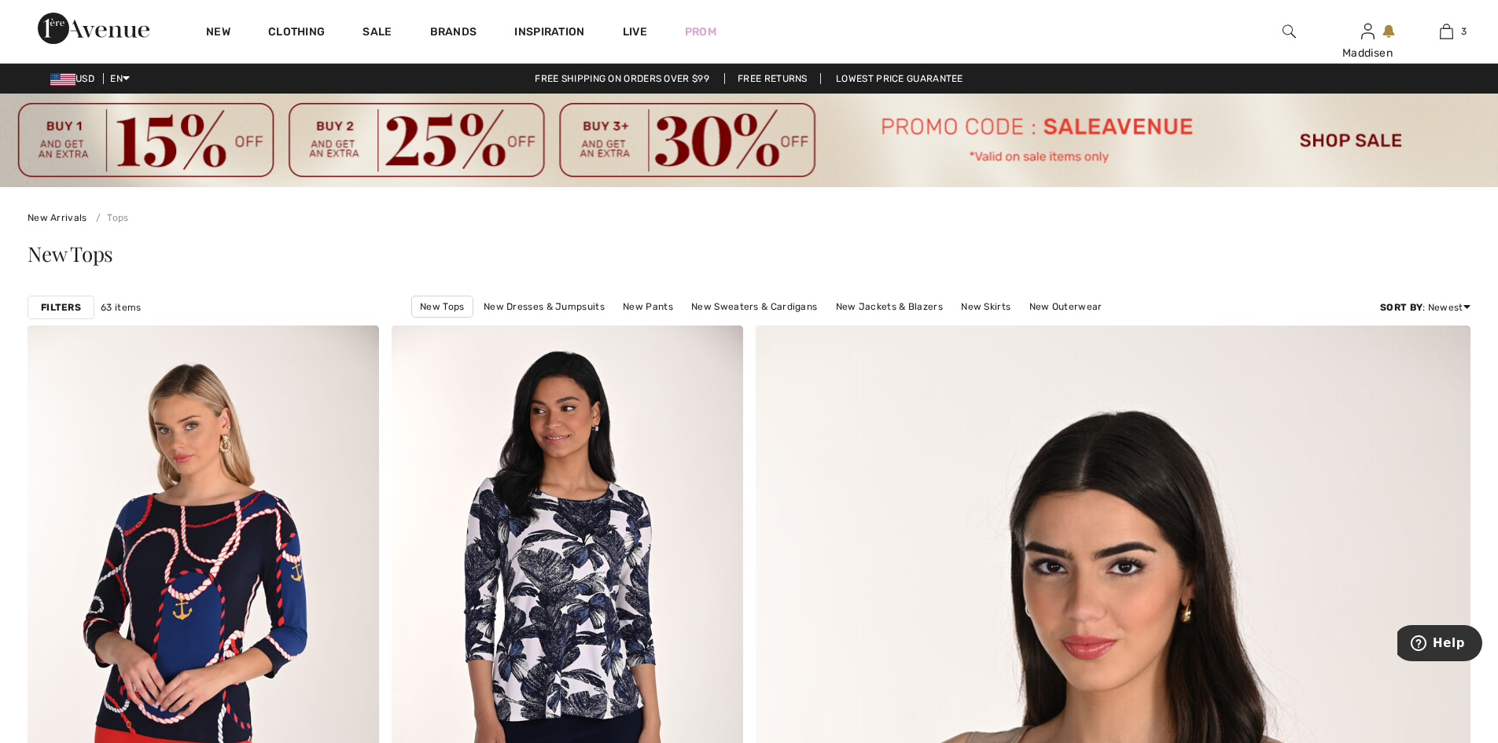
click at [61, 307] on strong "Filters" at bounding box center [61, 307] width 40 height 14
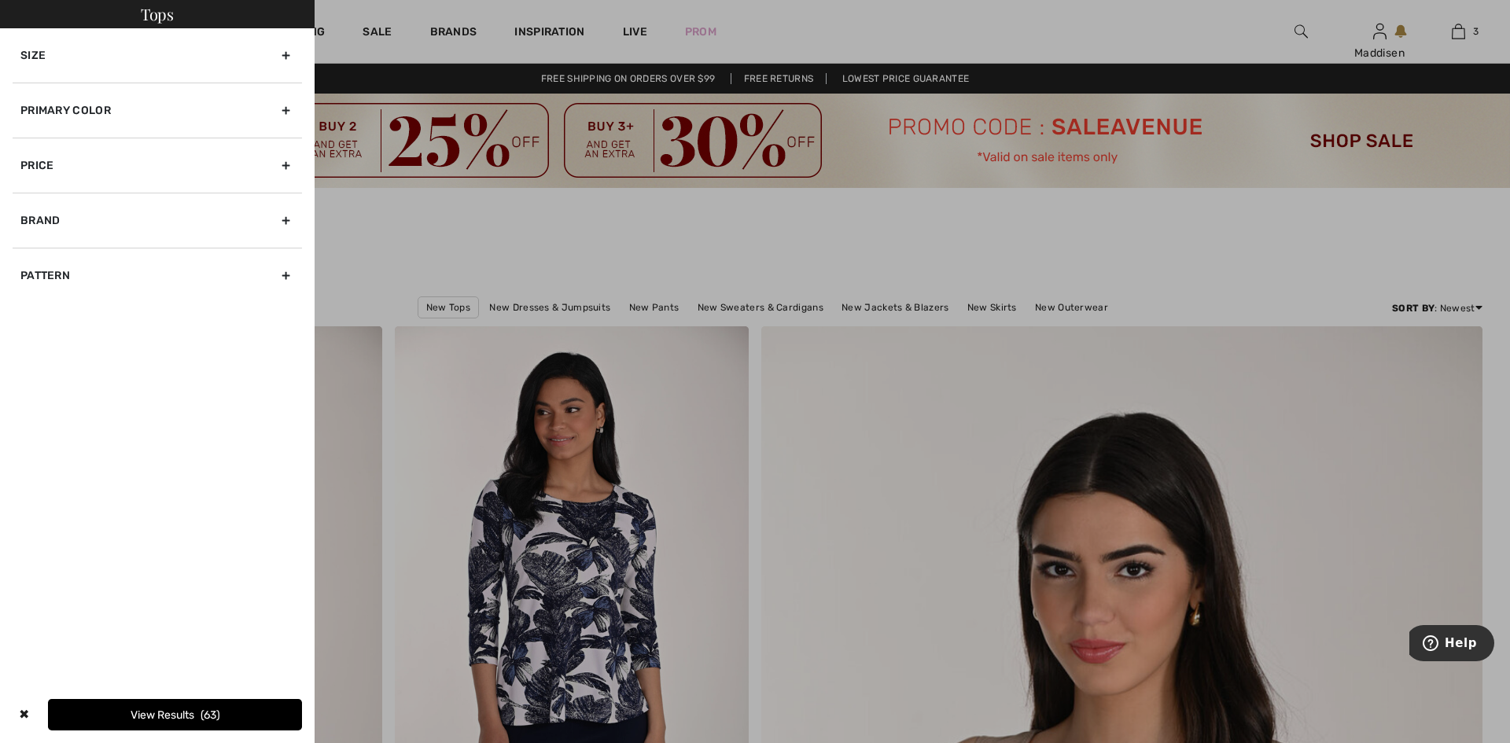
click at [56, 58] on div "Size" at bounding box center [157, 55] width 289 height 54
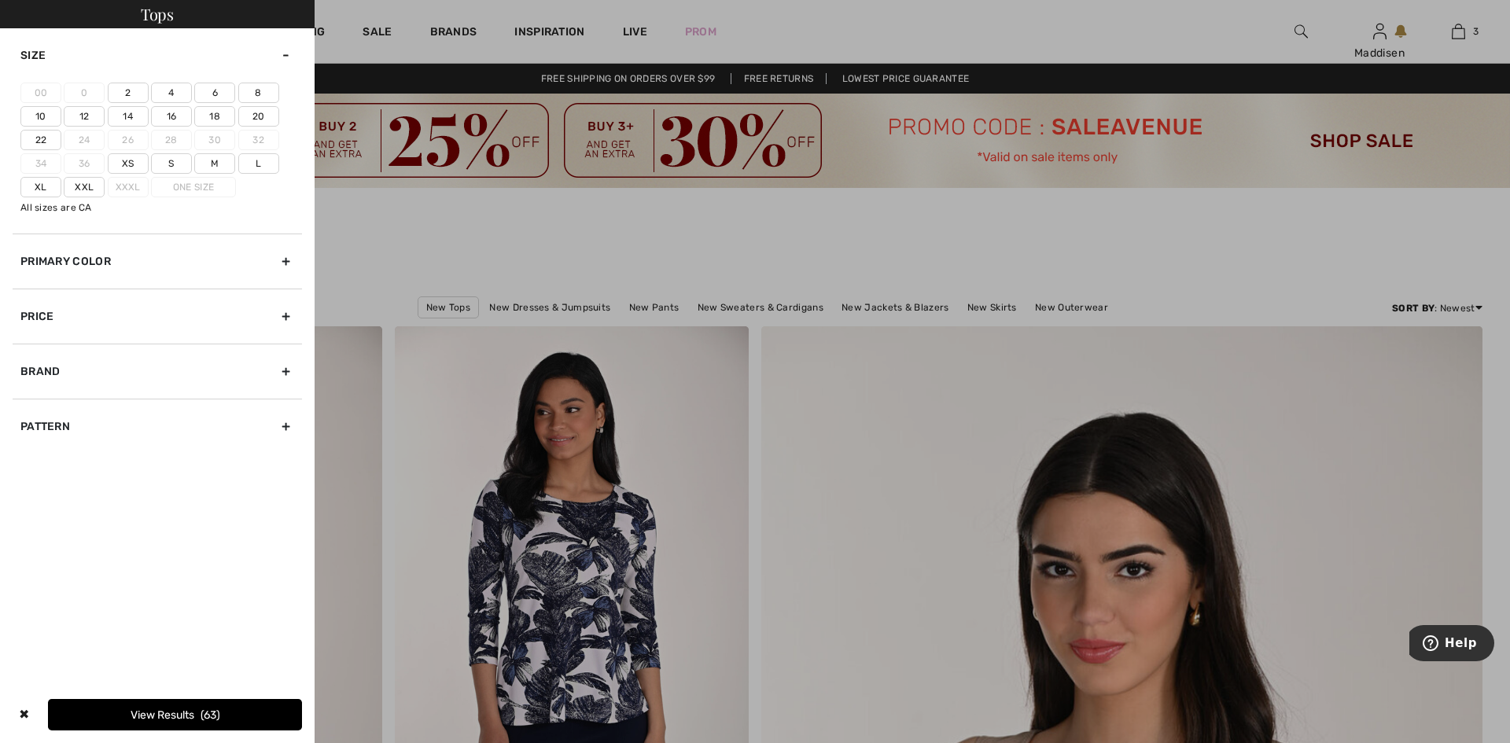
click at [213, 92] on label "6" at bounding box center [214, 93] width 41 height 20
click at [0, 0] on input"] "6" at bounding box center [0, 0] width 0 height 0
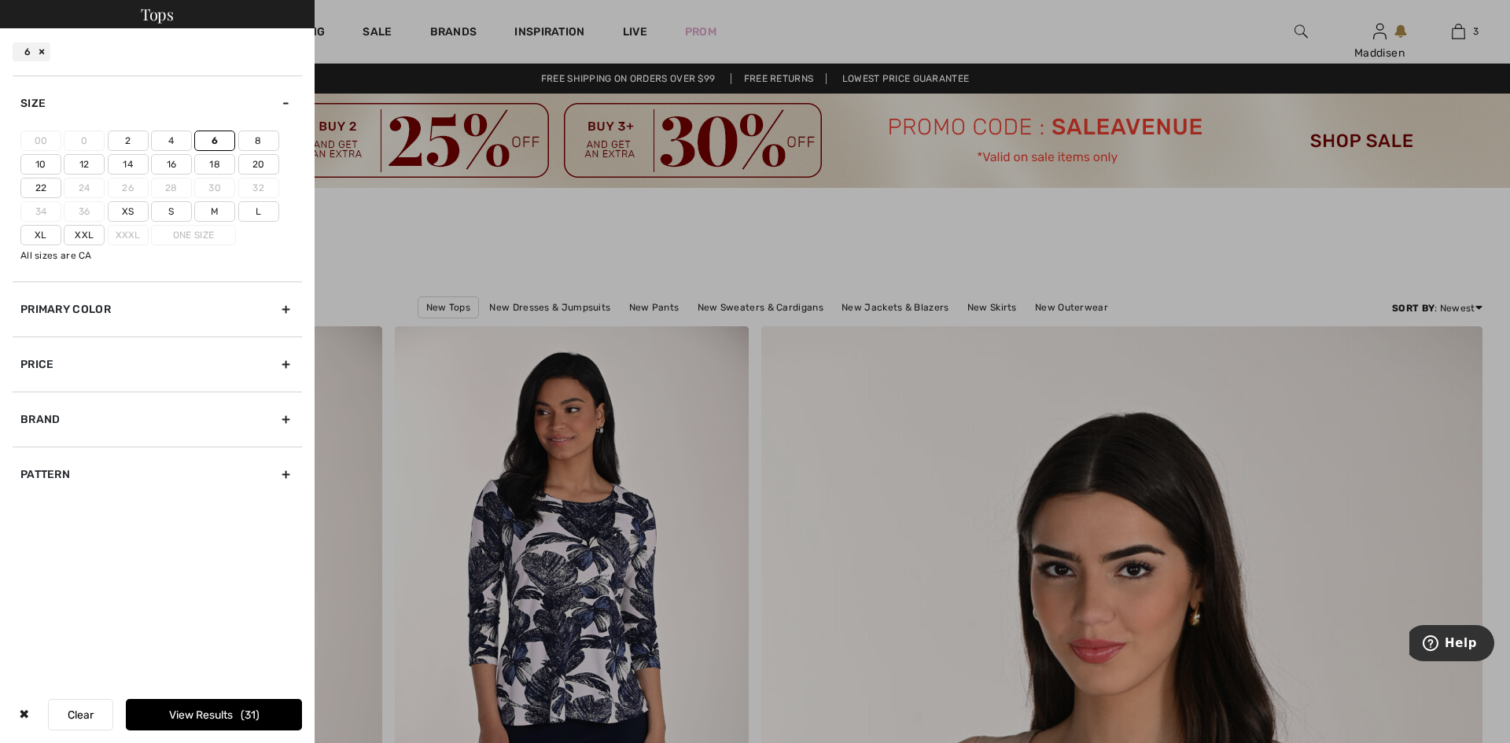
click at [165, 213] on label "S" at bounding box center [171, 211] width 41 height 20
click at [0, 0] on input"] "S" at bounding box center [0, 0] width 0 height 0
click at [189, 715] on button "View Results 56" at bounding box center [214, 714] width 176 height 31
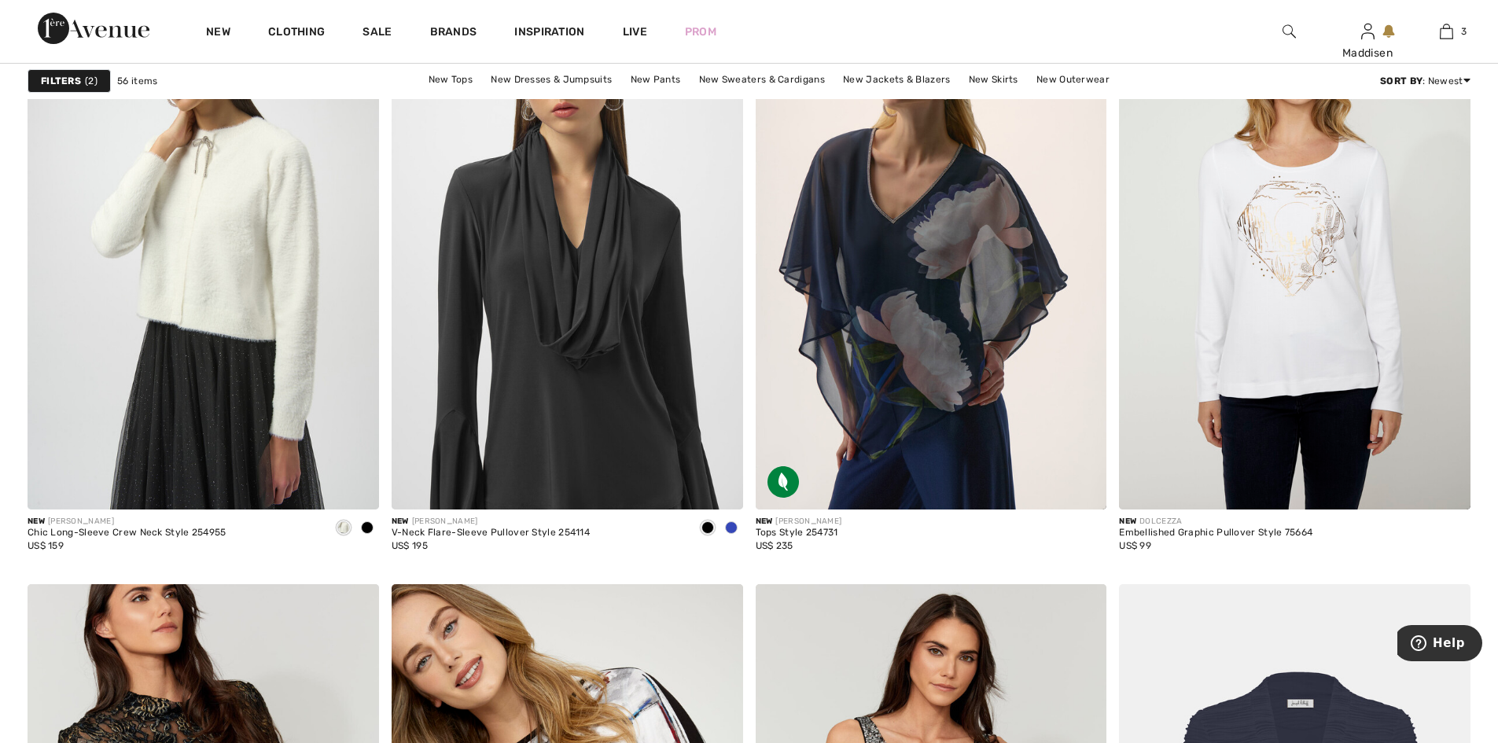
scroll to position [8177, 0]
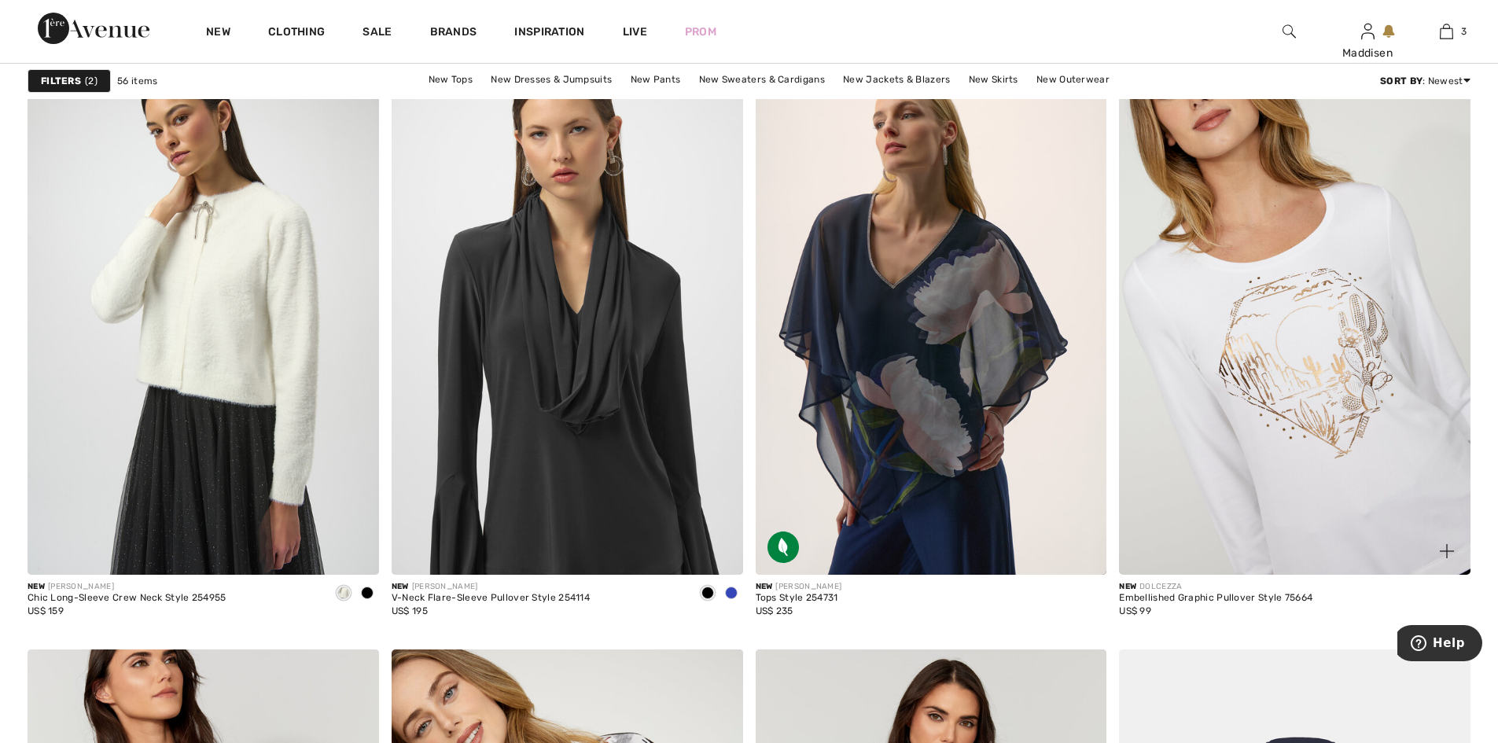
click at [1297, 331] on img at bounding box center [1294, 311] width 351 height 527
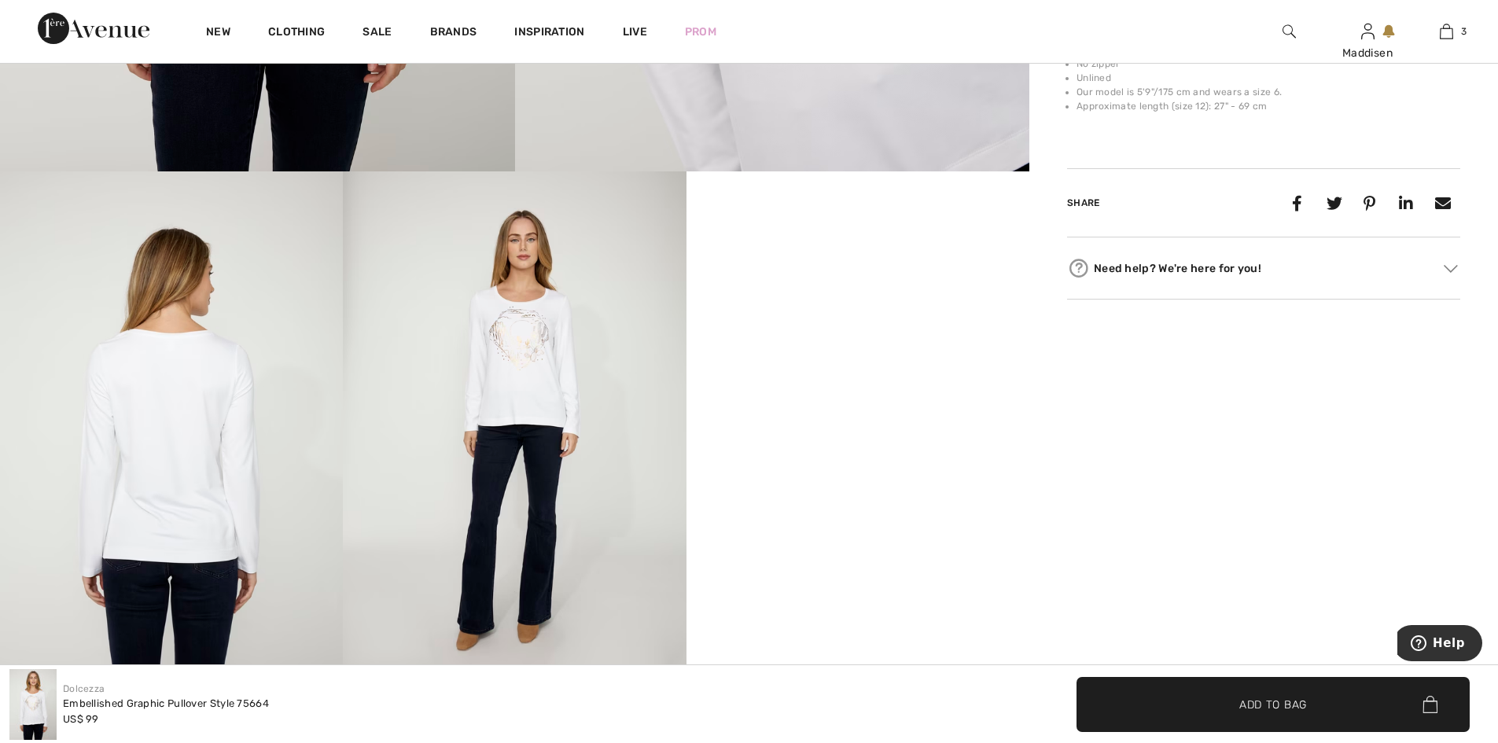
scroll to position [786, 0]
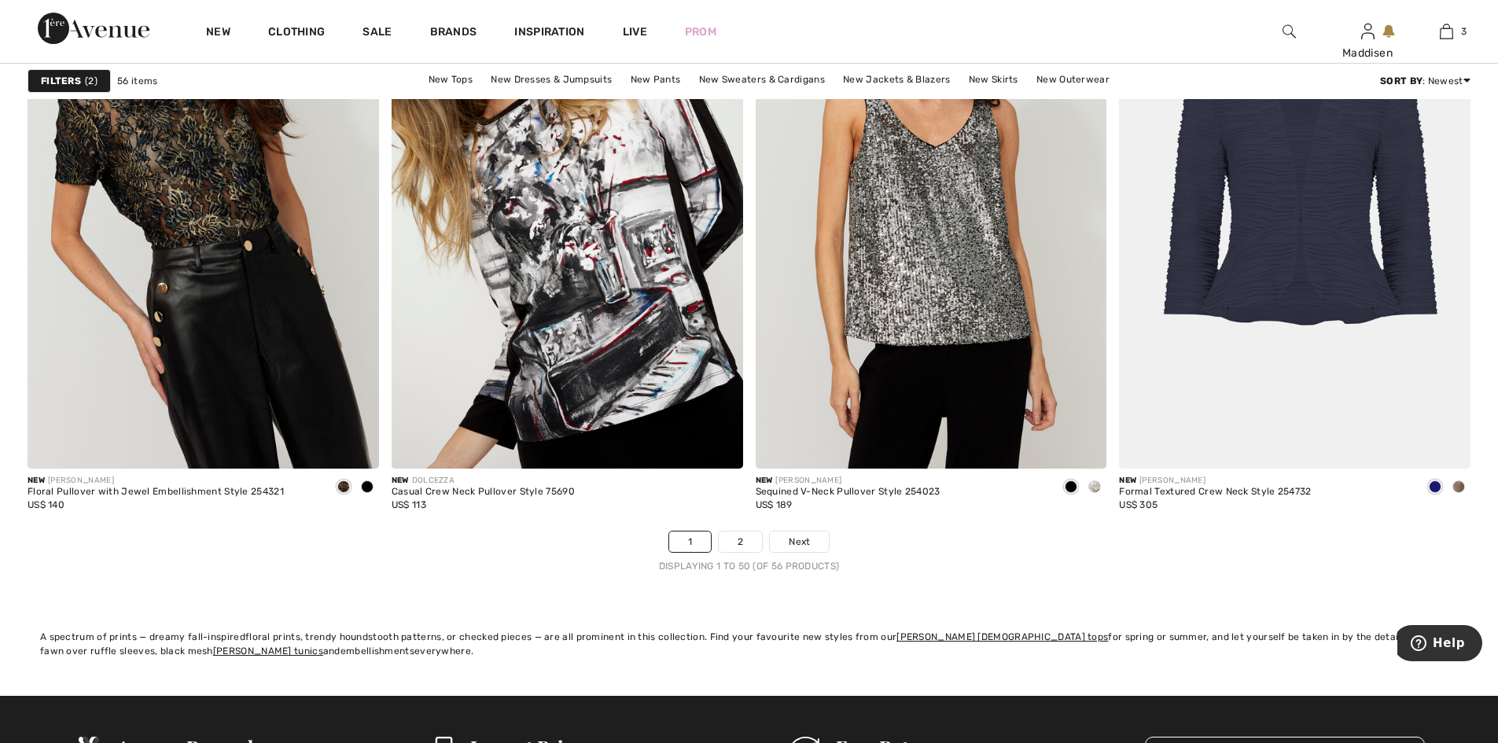
scroll to position [8963, 0]
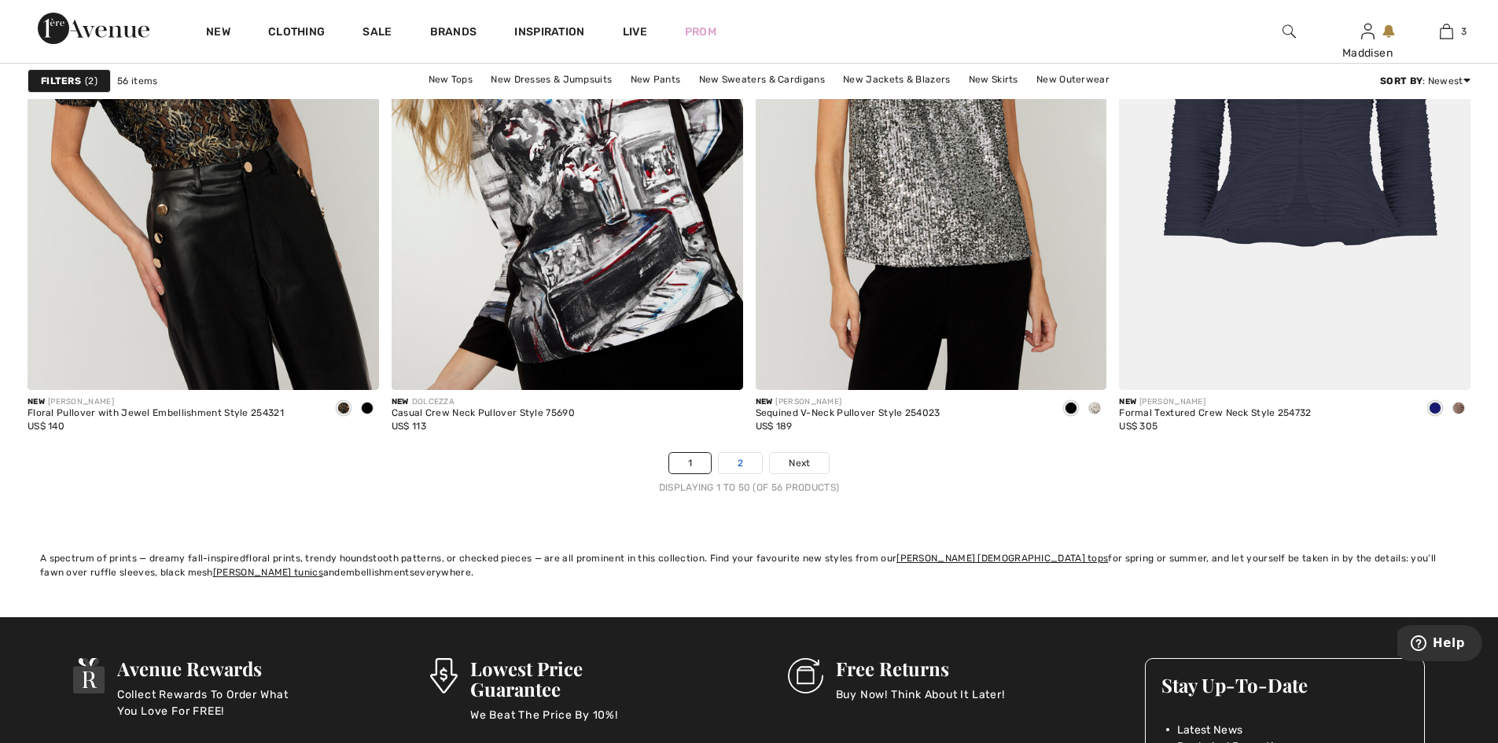
click at [736, 469] on link "2" at bounding box center [740, 463] width 43 height 20
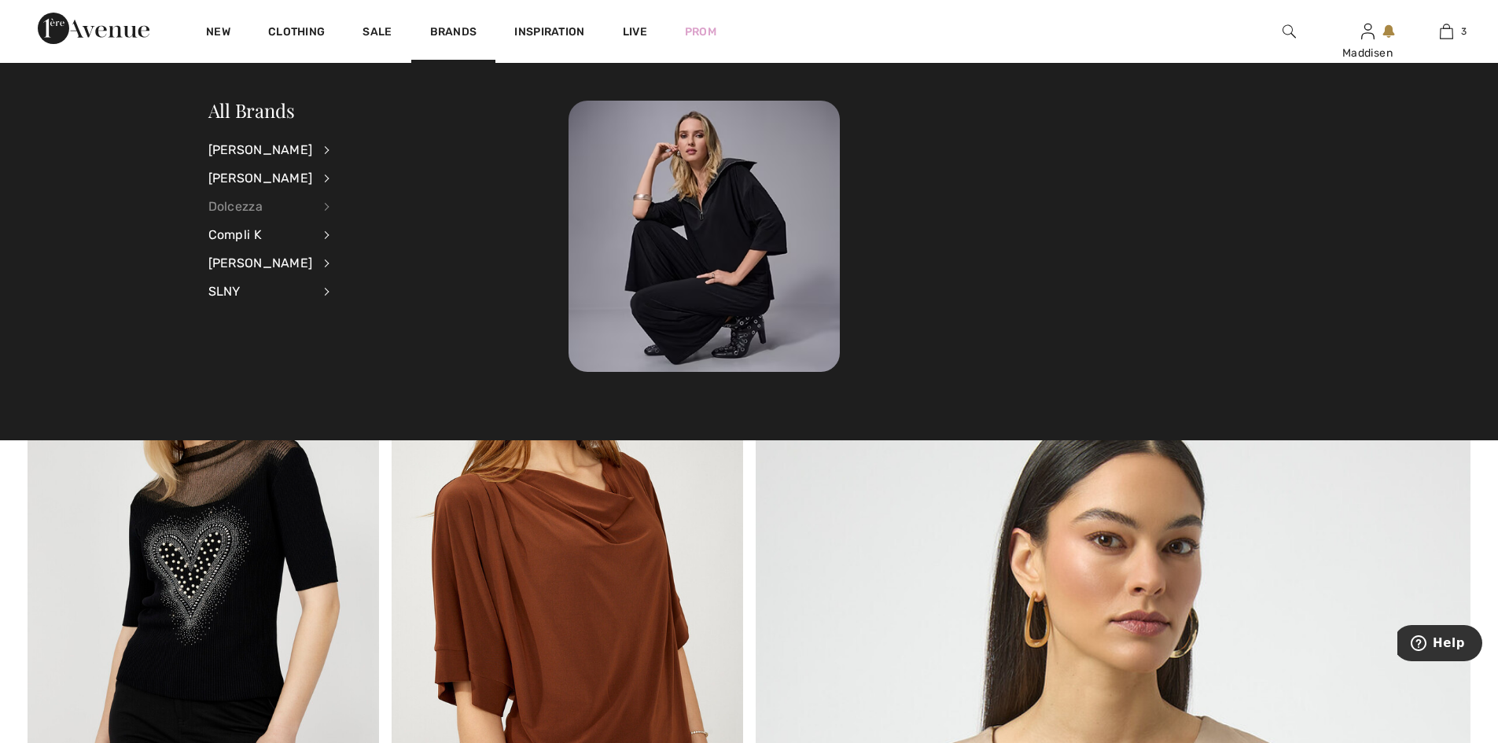
click at [223, 197] on div "Dolcezza" at bounding box center [260, 207] width 105 height 28
click at [351, 336] on link "Tops" at bounding box center [411, 331] width 122 height 26
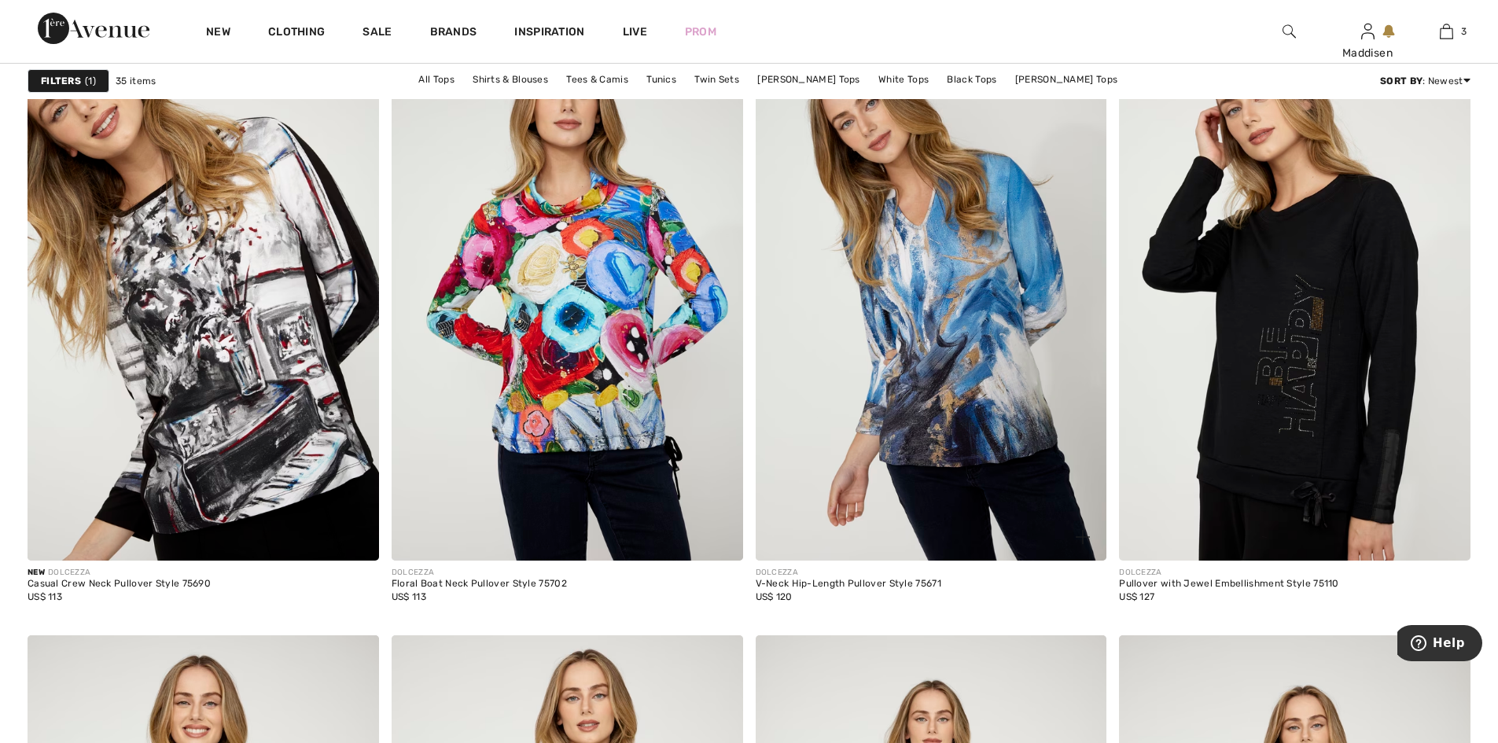
scroll to position [1494, 0]
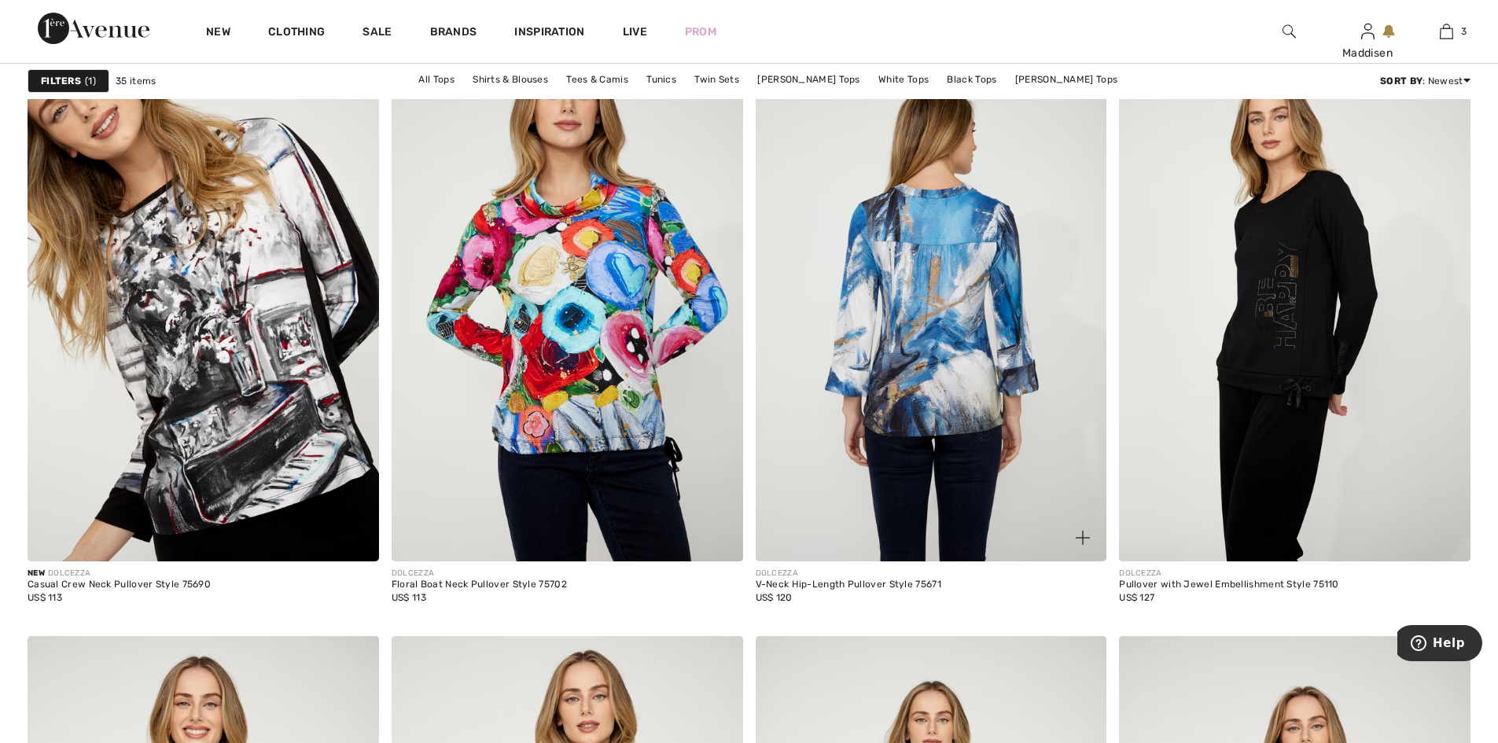
click at [914, 261] on img at bounding box center [931, 298] width 351 height 527
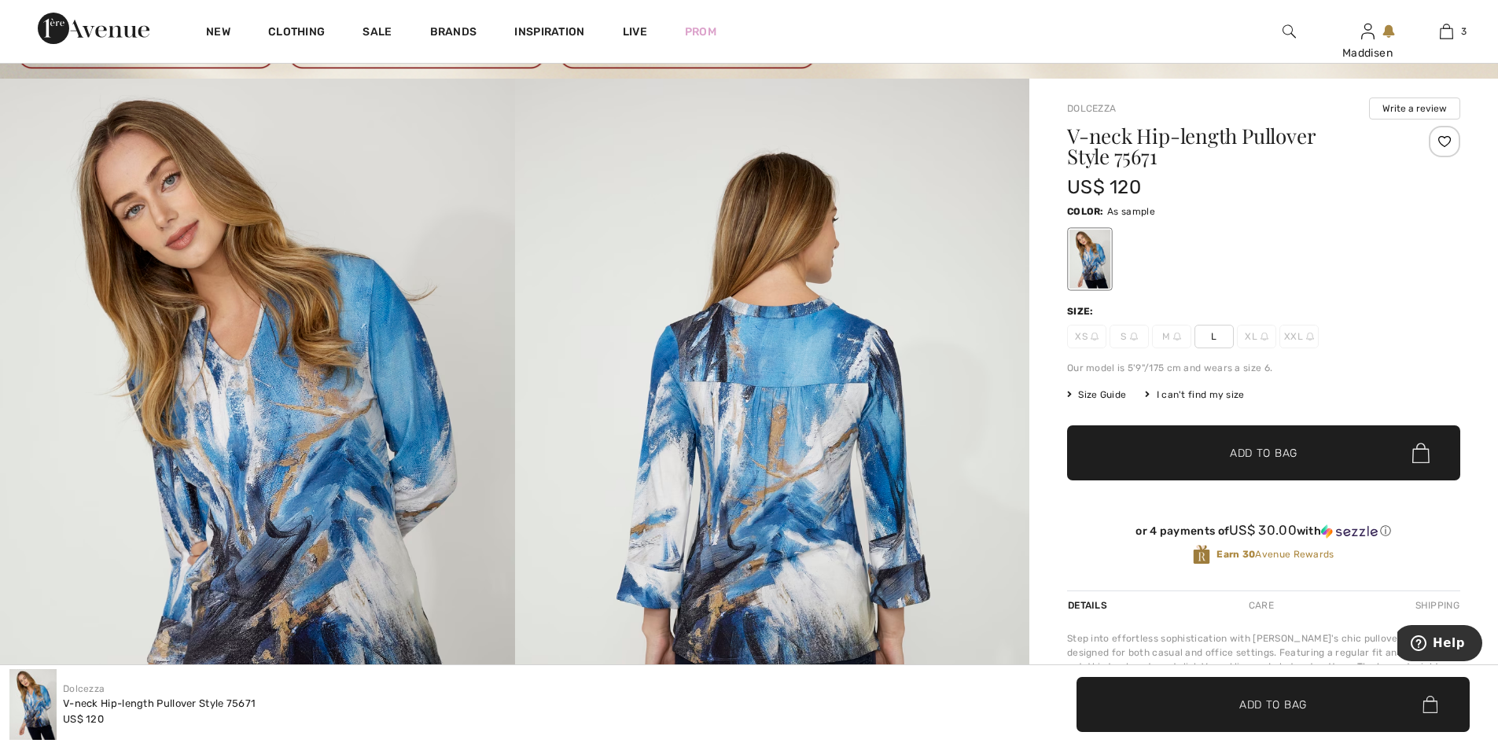
scroll to position [79, 0]
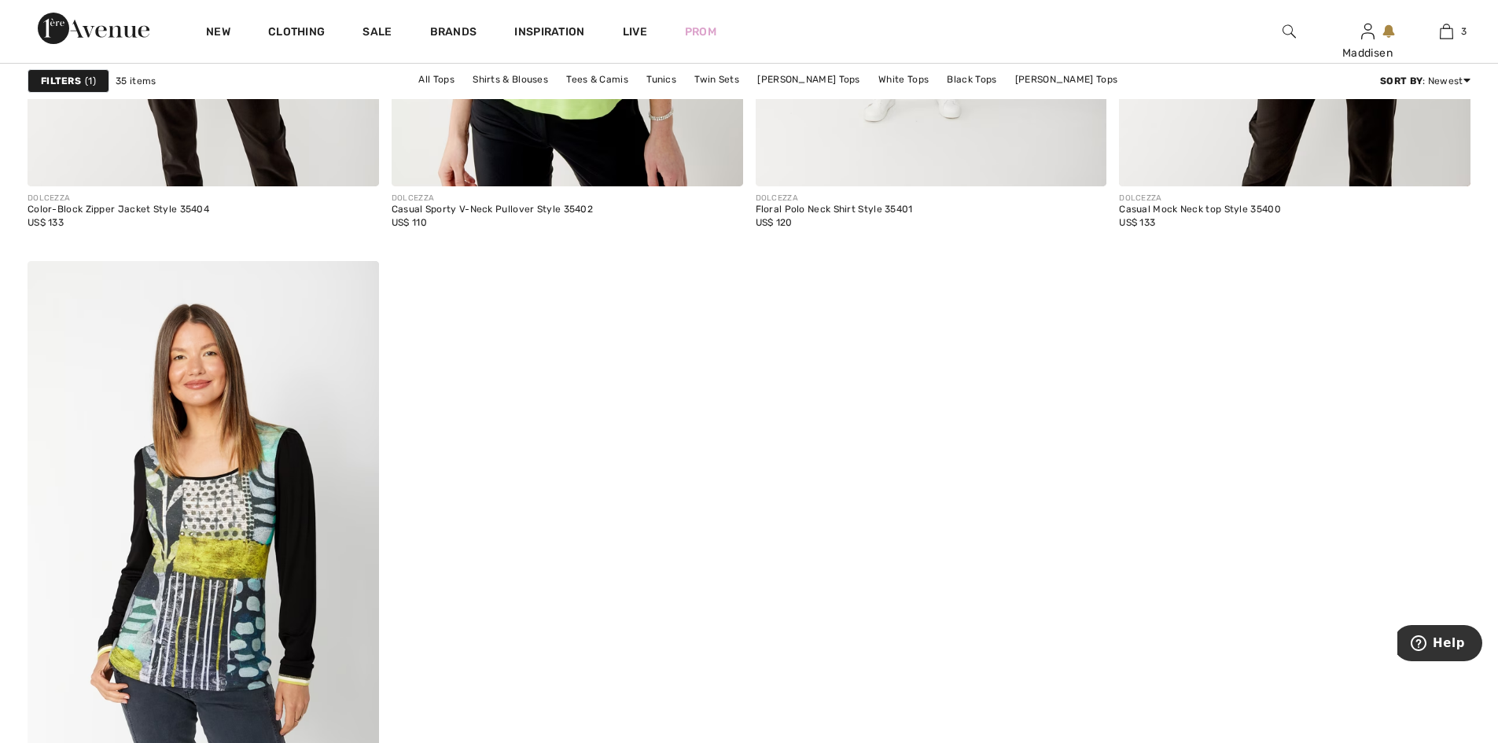
scroll to position [6290, 0]
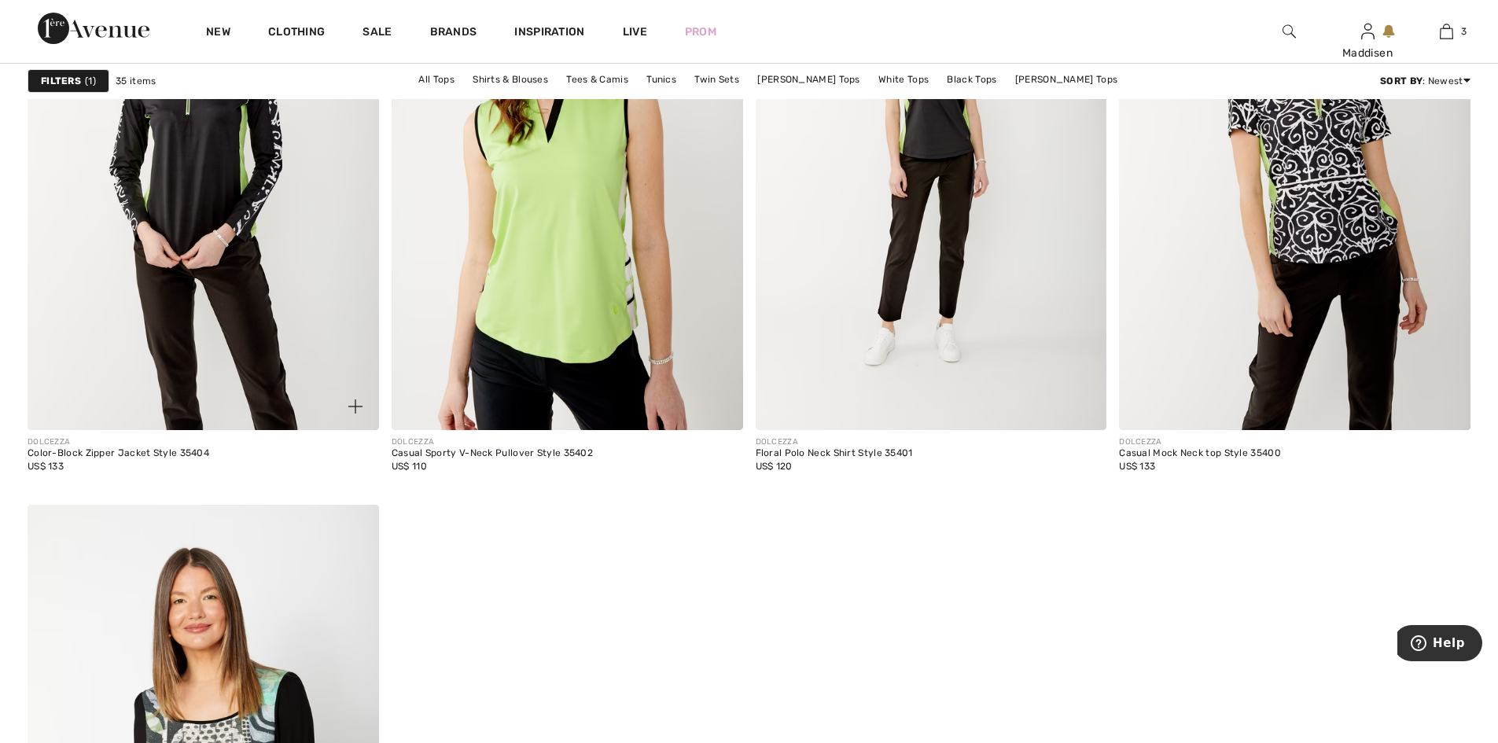
click at [127, 450] on div "Color-Block Zipper Jacket Style 35404" at bounding box center [119, 453] width 182 height 11
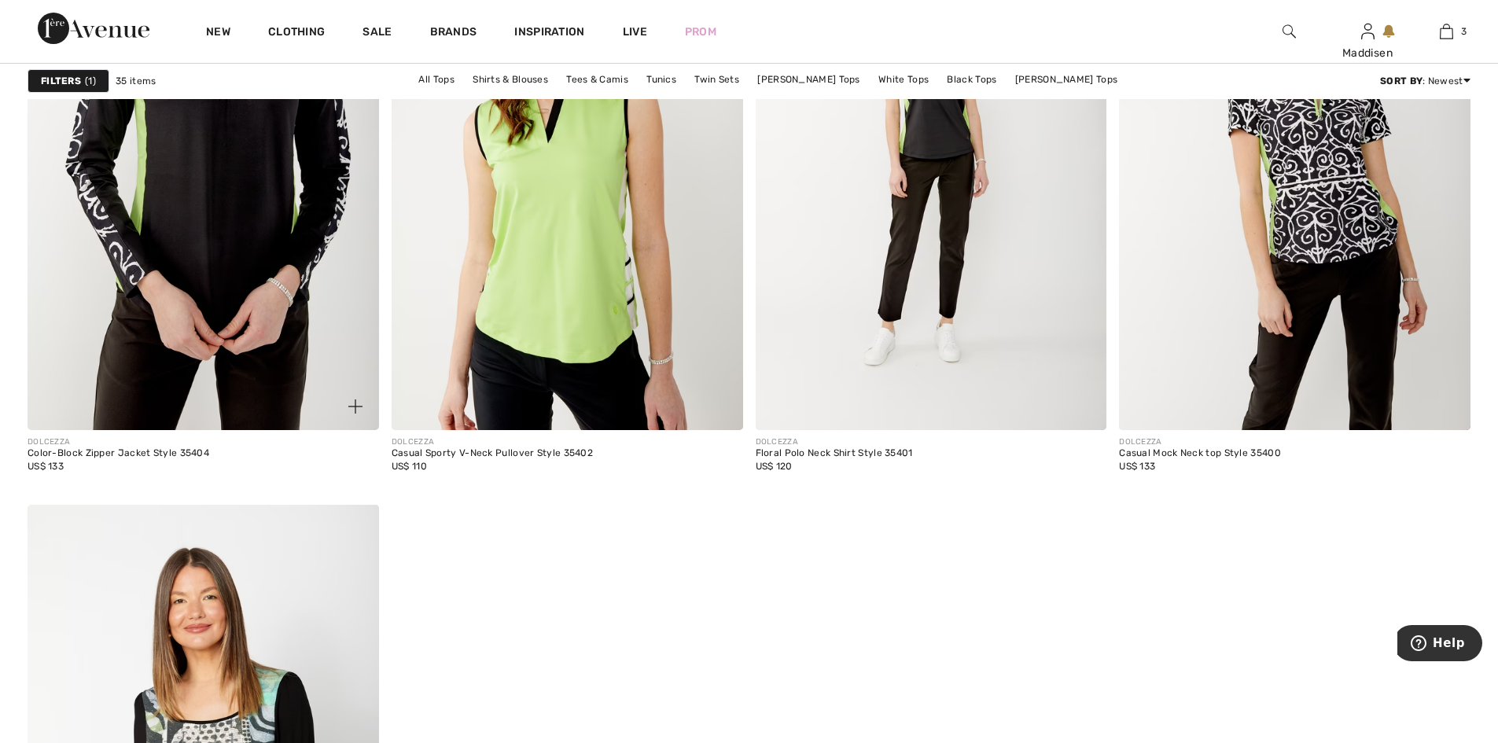
click at [215, 251] on img at bounding box center [203, 166] width 351 height 527
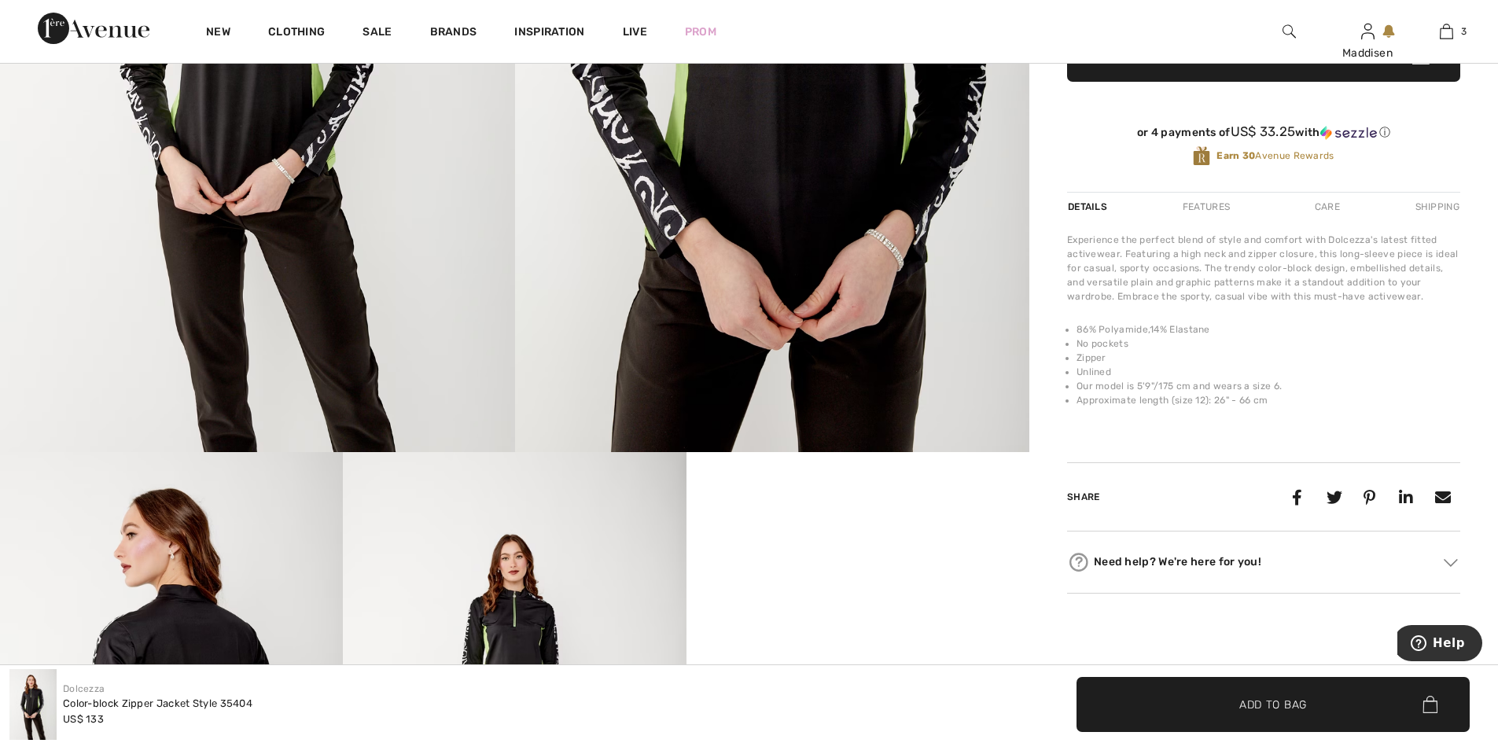
scroll to position [393, 0]
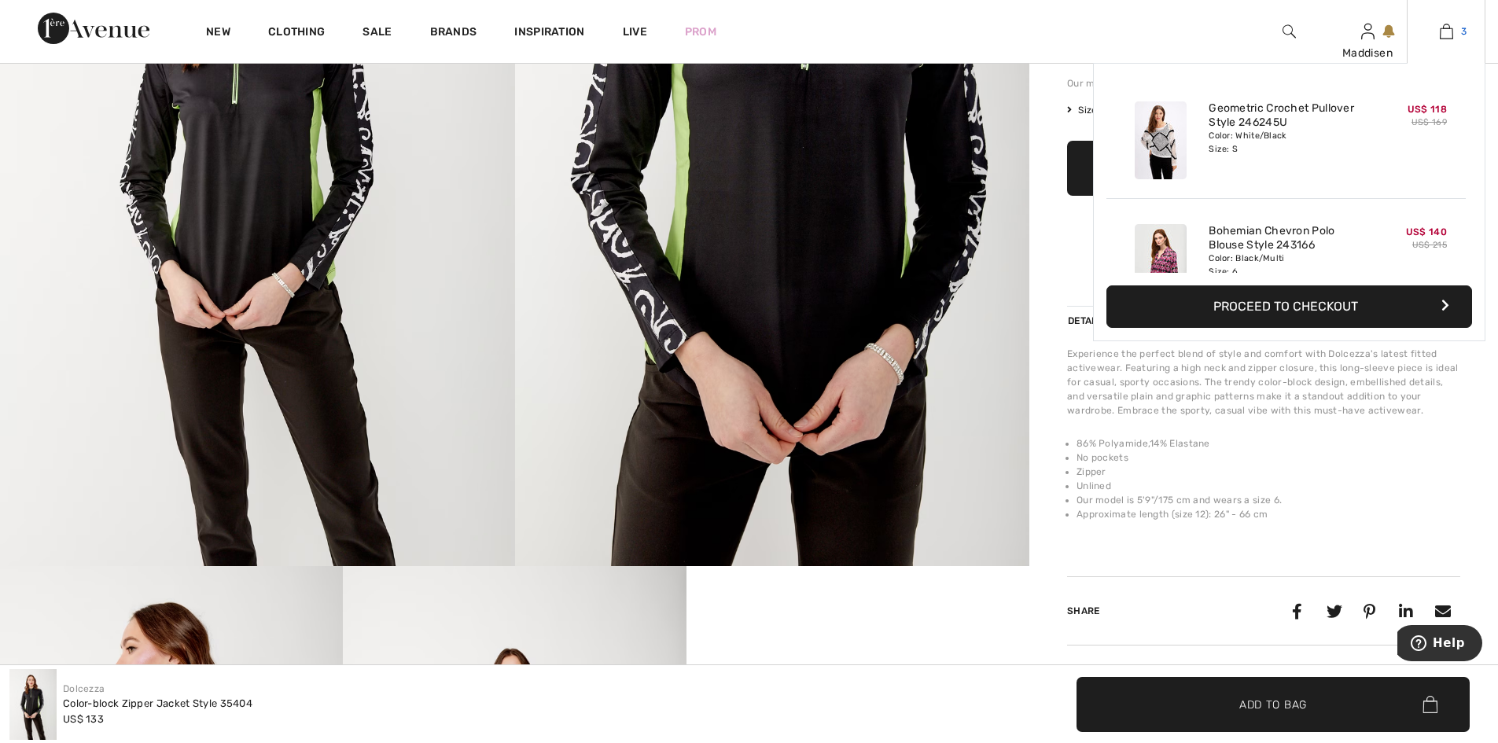
click at [1448, 28] on img at bounding box center [1446, 31] width 13 height 19
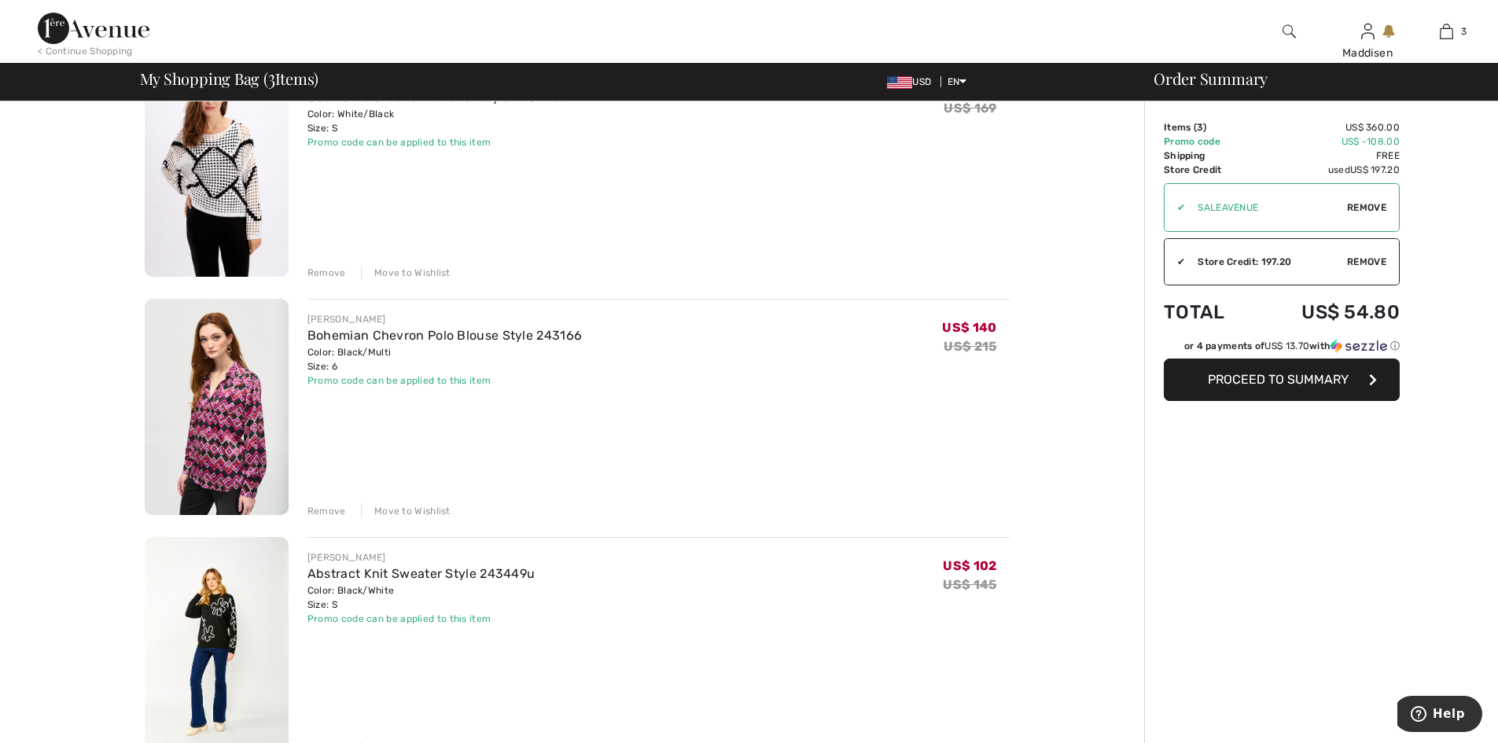
scroll to position [236, 0]
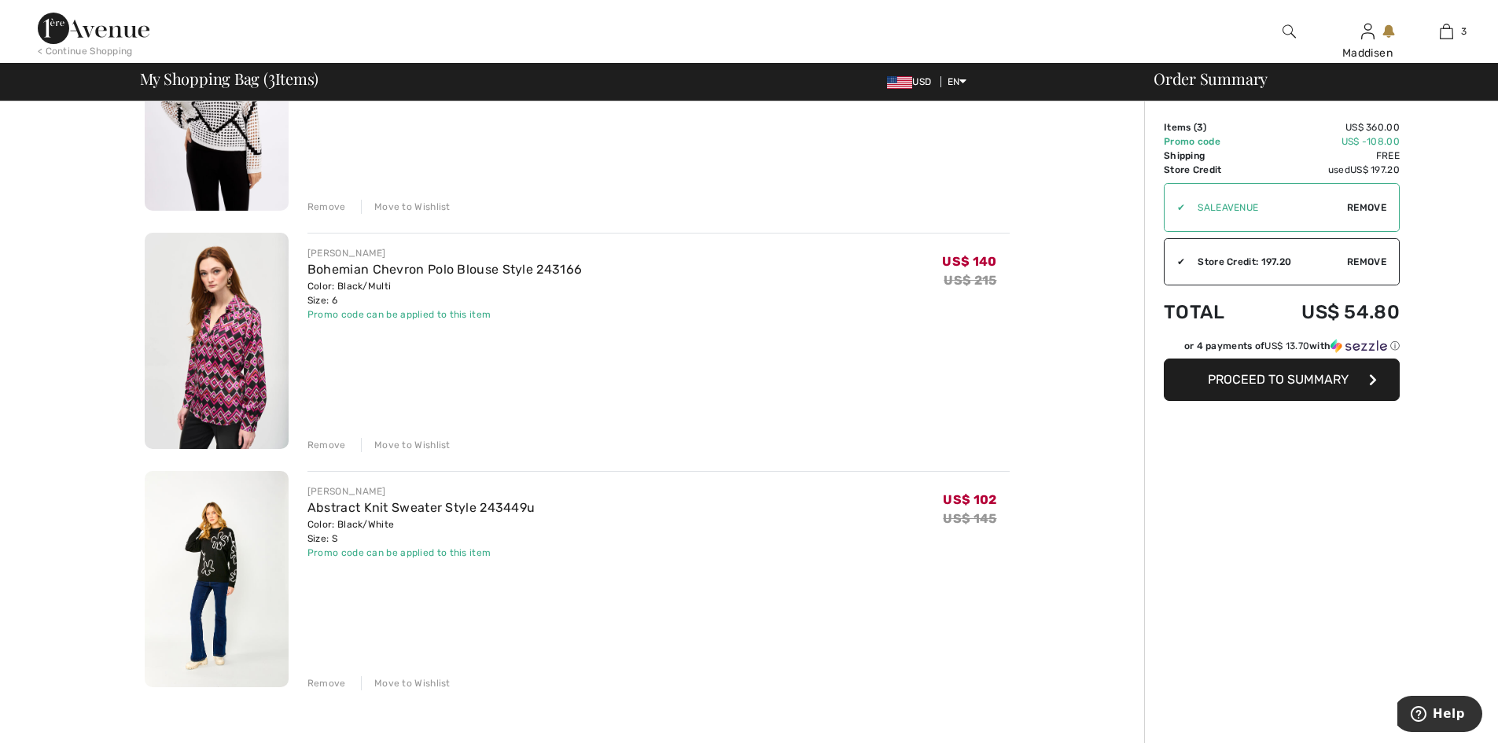
click at [212, 550] on img at bounding box center [217, 579] width 144 height 216
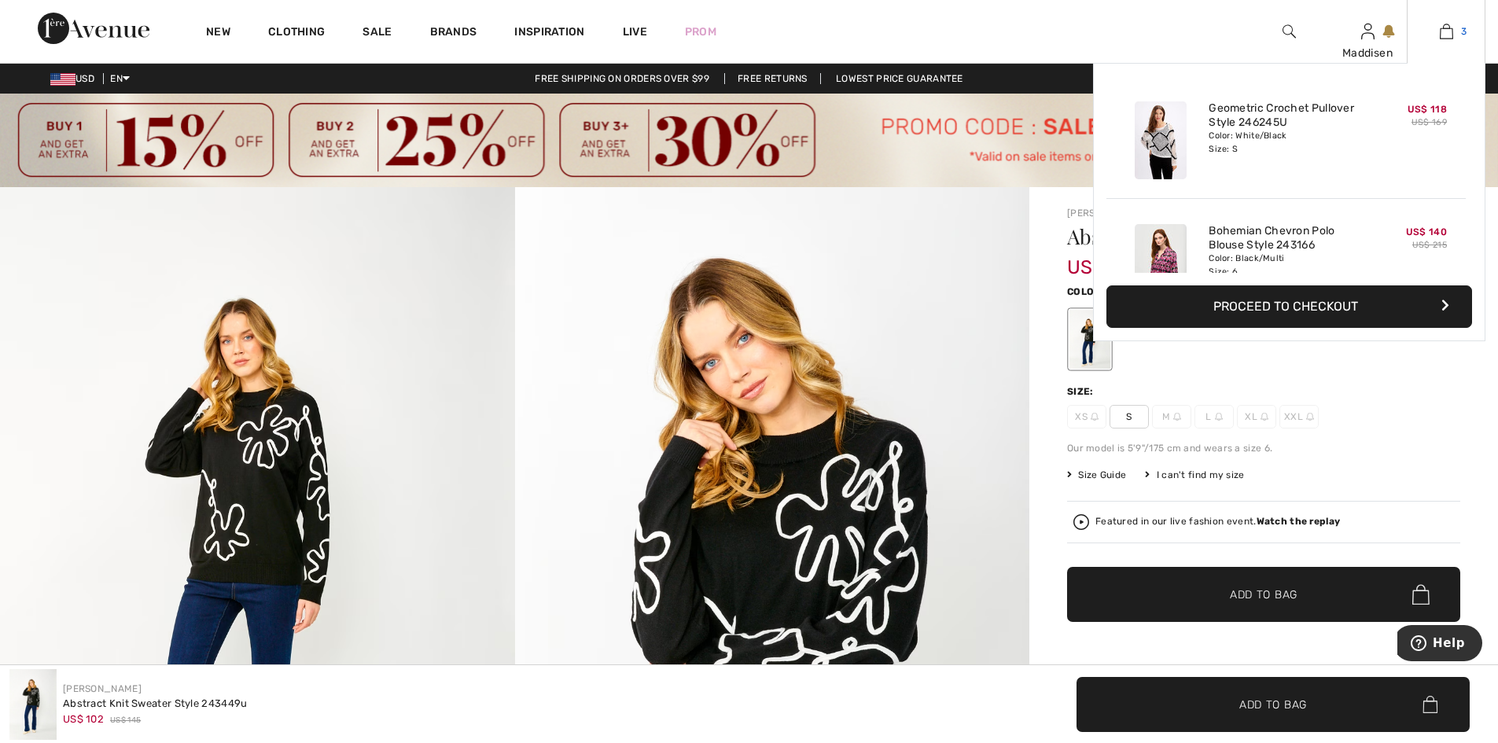
click at [1448, 35] on img at bounding box center [1446, 31] width 13 height 19
